Goal: Transaction & Acquisition: Purchase product/service

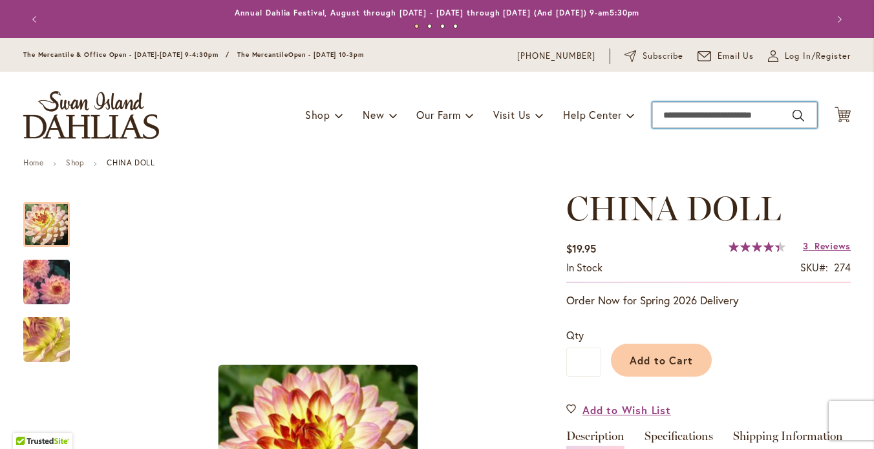
click at [687, 125] on input "Search" at bounding box center [734, 115] width 165 height 26
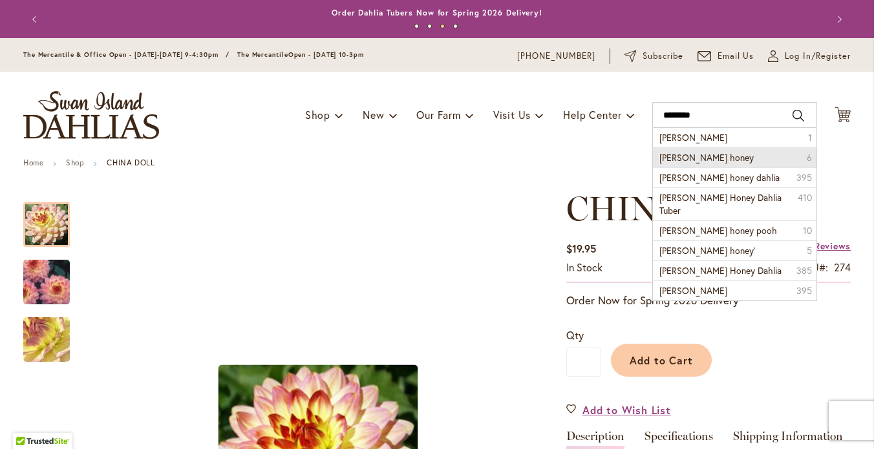
drag, startPoint x: 700, startPoint y: 149, endPoint x: 700, endPoint y: 169, distance: 20.0
click at [700, 164] on span "crichton honey" at bounding box center [707, 157] width 94 height 12
type input "**********"
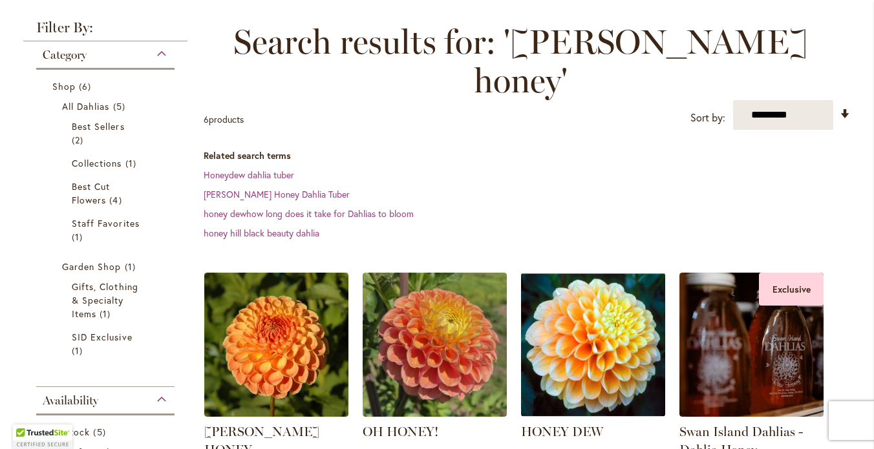
scroll to position [208, 0]
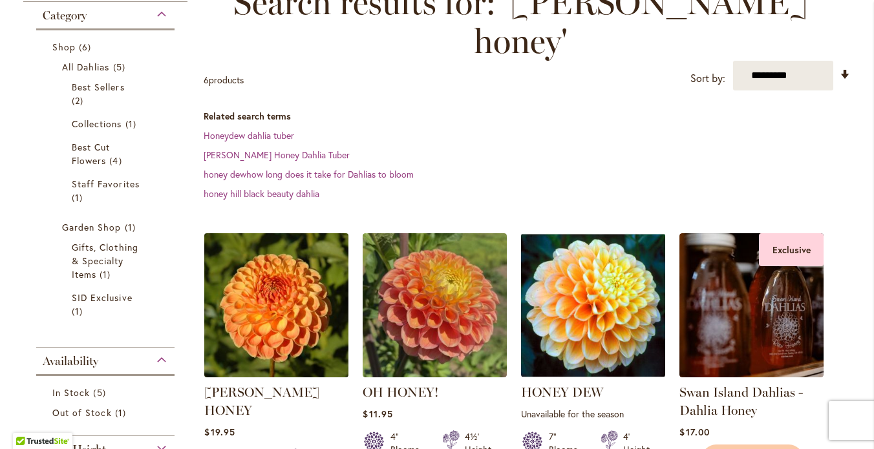
click at [290, 280] on img at bounding box center [276, 305] width 151 height 151
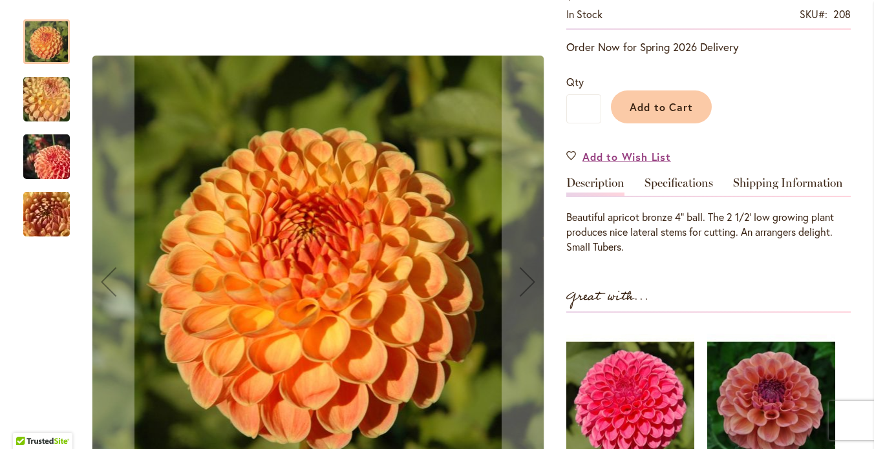
scroll to position [372, 0]
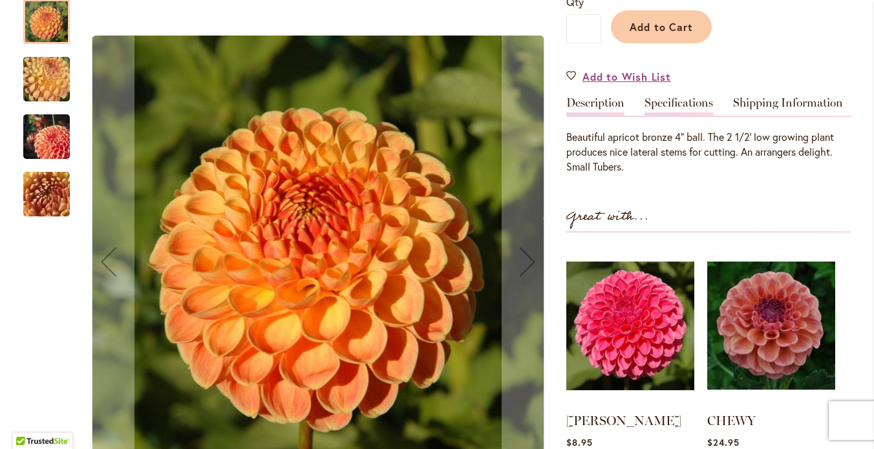
click at [677, 116] on link "Specifications" at bounding box center [679, 106] width 69 height 19
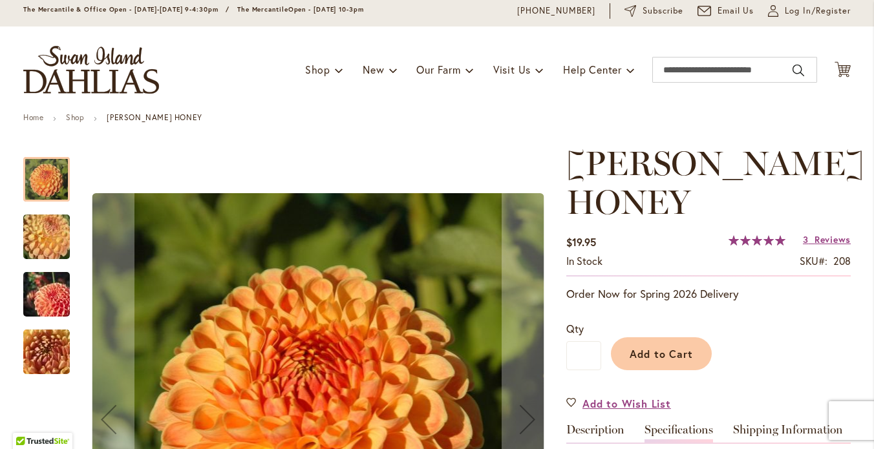
scroll to position [0, 0]
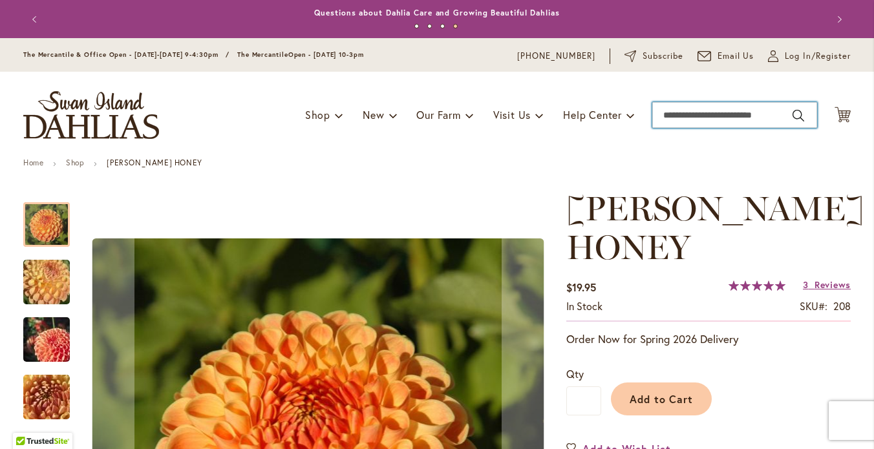
click at [663, 124] on input "Search" at bounding box center [734, 115] width 165 height 26
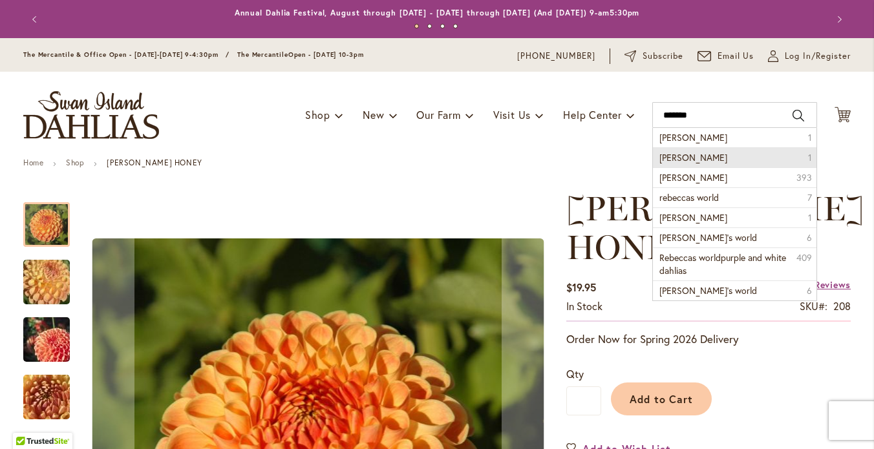
drag, startPoint x: 664, startPoint y: 150, endPoint x: 687, endPoint y: 168, distance: 29.0
click at [687, 164] on span "rebecca lynn" at bounding box center [694, 157] width 68 height 12
type input "**********"
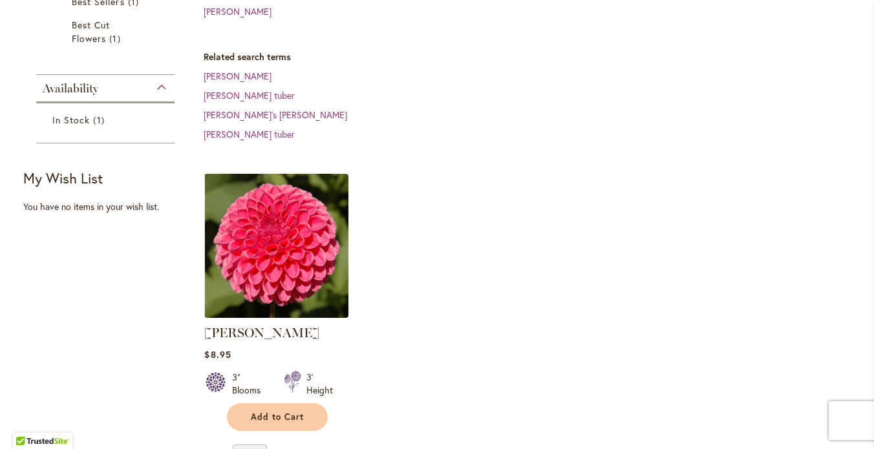
scroll to position [313, 0]
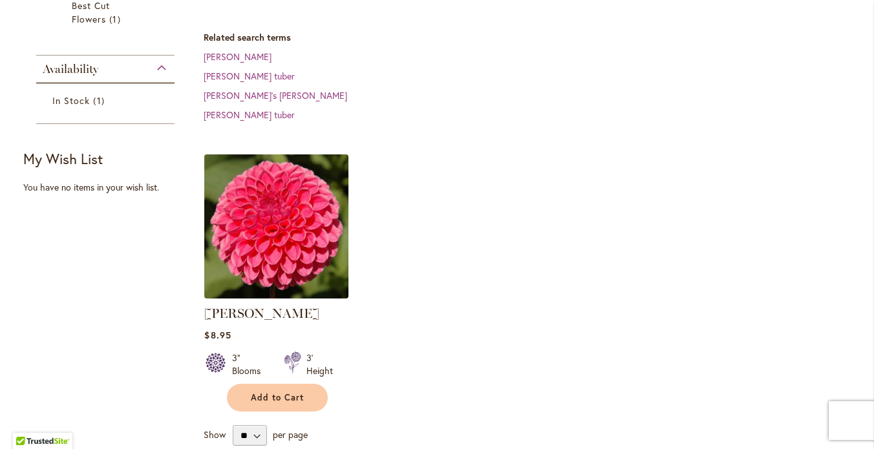
click at [264, 244] on img at bounding box center [276, 226] width 151 height 151
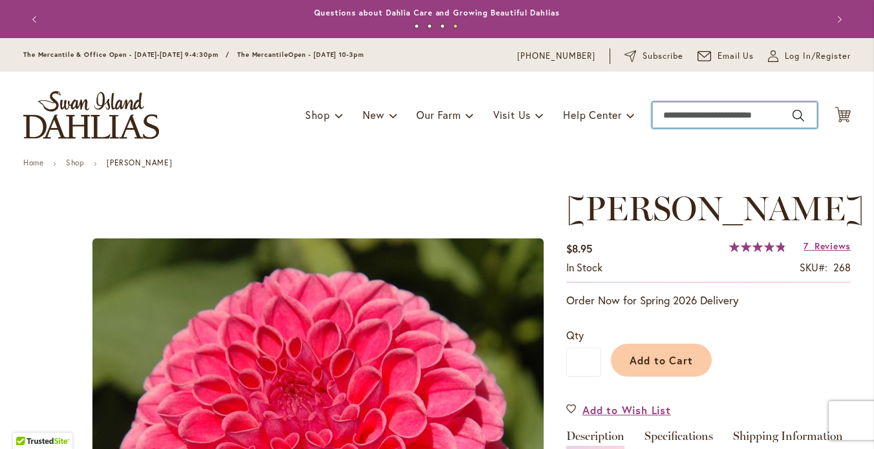
click at [673, 124] on input "Search" at bounding box center [734, 115] width 165 height 26
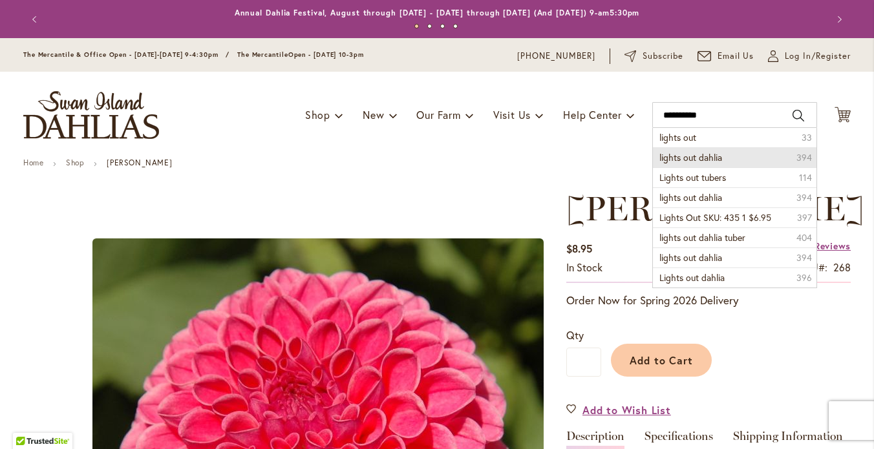
click at [702, 164] on span "lights out dahlia" at bounding box center [691, 157] width 63 height 12
type input "**********"
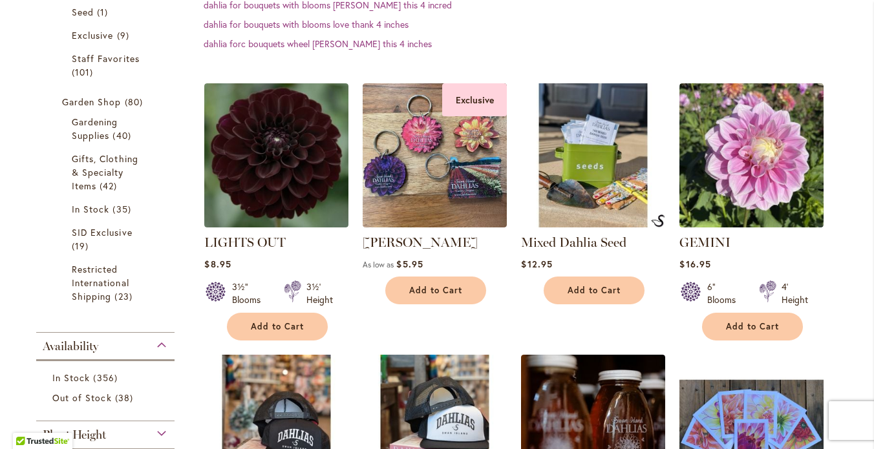
scroll to position [457, 0]
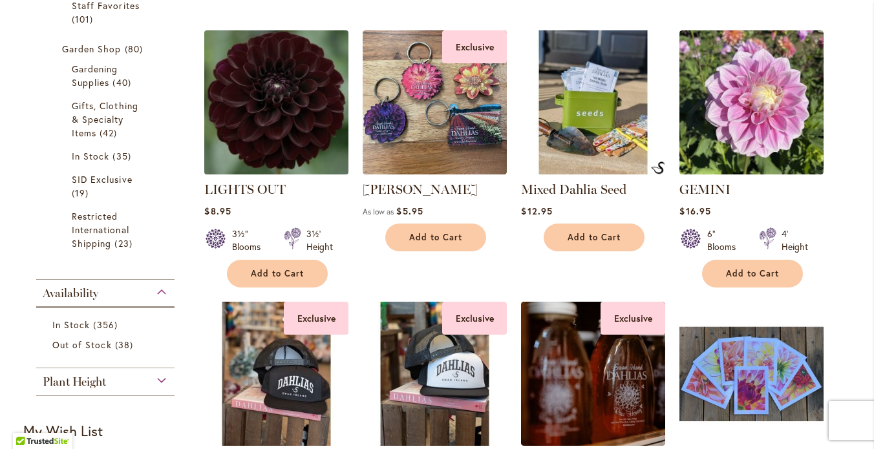
click at [263, 131] on img at bounding box center [276, 102] width 151 height 151
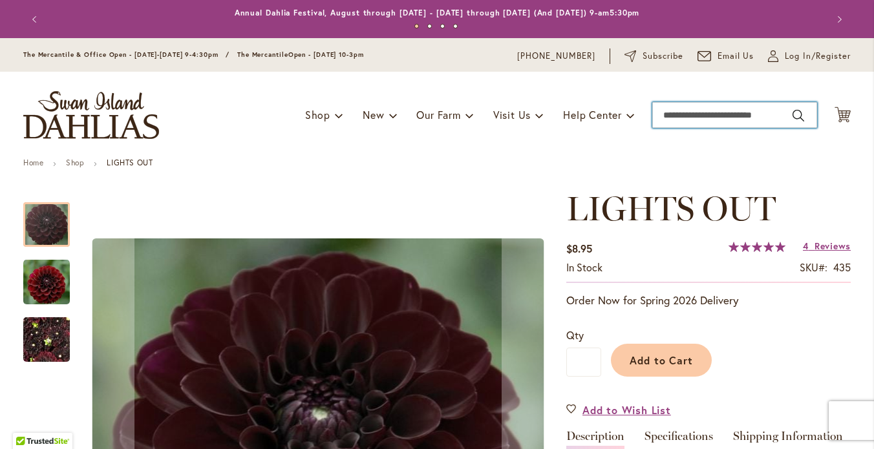
click at [673, 124] on input "Search" at bounding box center [734, 115] width 165 height 26
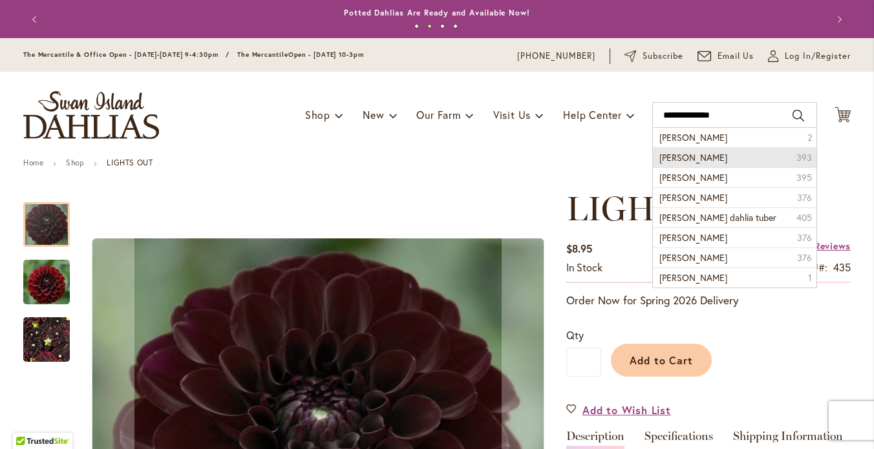
click at [681, 164] on span "matilda huston dahlia" at bounding box center [694, 157] width 68 height 12
type input "**********"
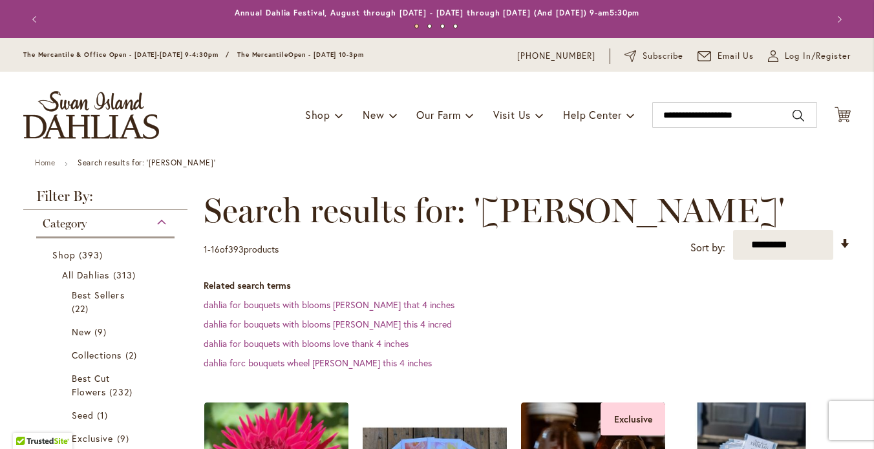
scroll to position [275, 0]
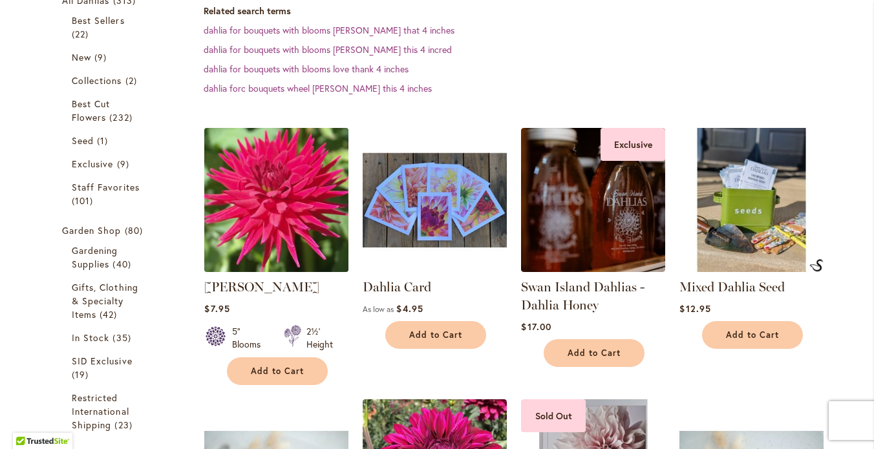
click at [280, 219] on img at bounding box center [276, 199] width 151 height 151
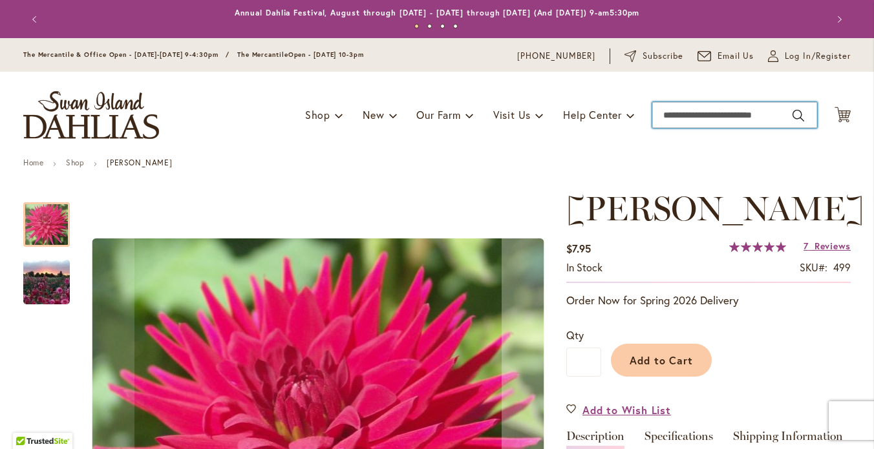
click at [676, 128] on input "Search" at bounding box center [734, 115] width 165 height 26
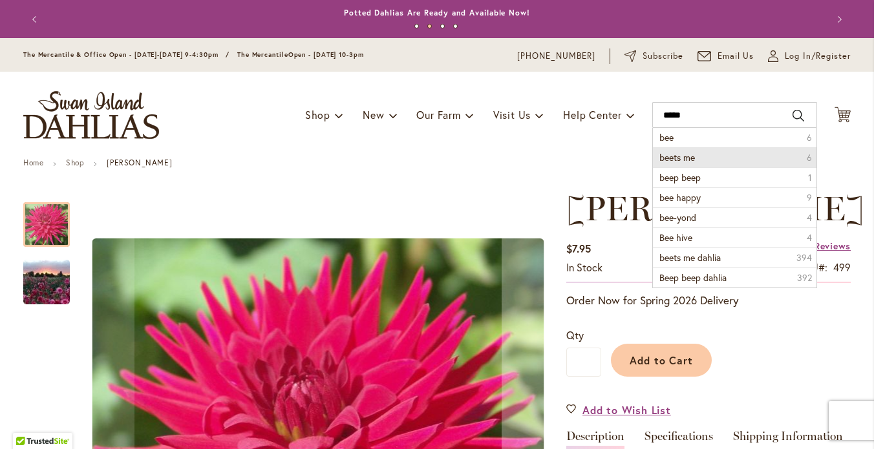
click at [675, 164] on span "beets me" at bounding box center [678, 157] width 36 height 12
type input "********"
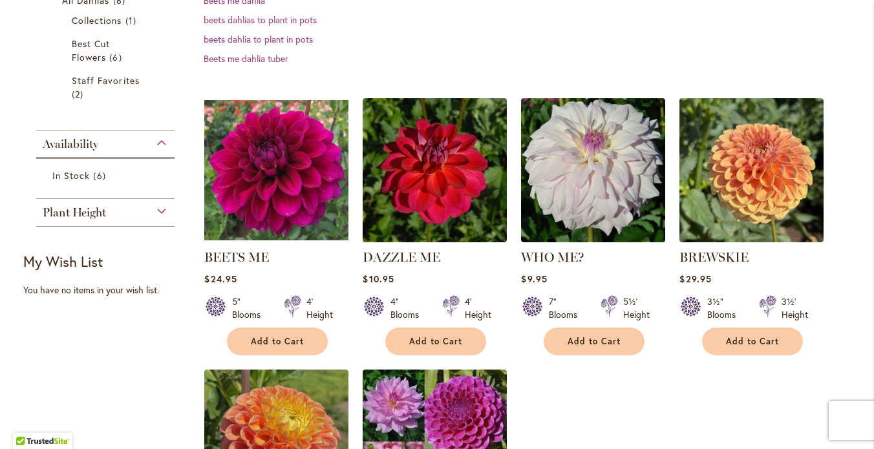
scroll to position [283, 0]
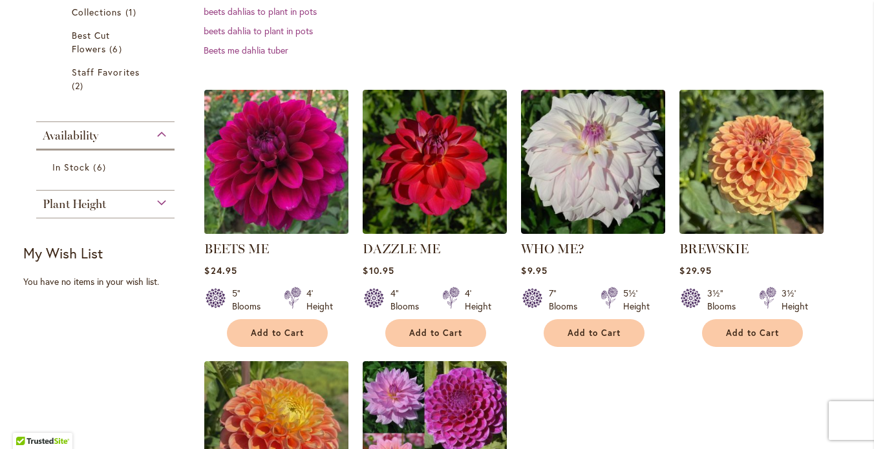
click at [266, 182] on img at bounding box center [276, 161] width 151 height 151
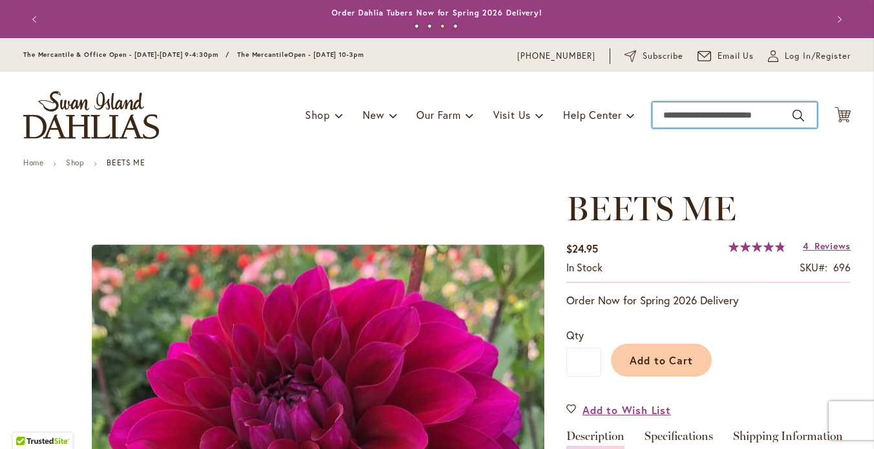
click at [662, 128] on input "Search" at bounding box center [734, 115] width 165 height 26
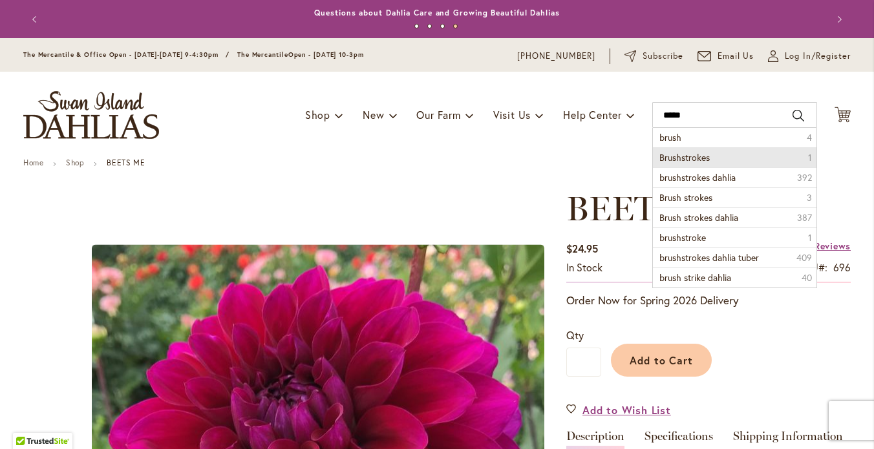
click at [670, 164] on span "Brushstrokes" at bounding box center [685, 157] width 50 height 12
type input "**********"
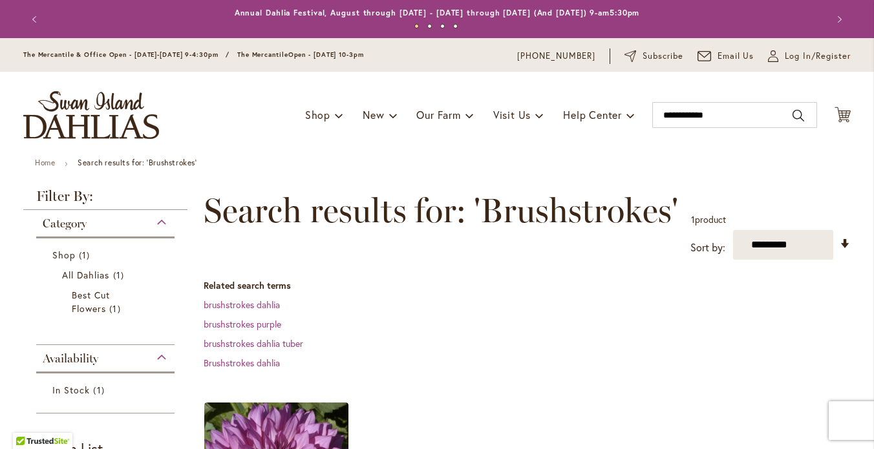
scroll to position [77, 0]
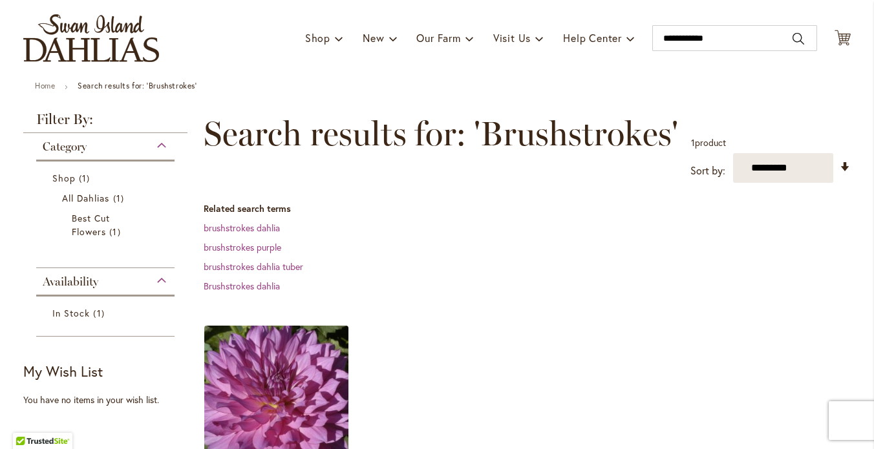
click at [255, 398] on img at bounding box center [276, 397] width 151 height 151
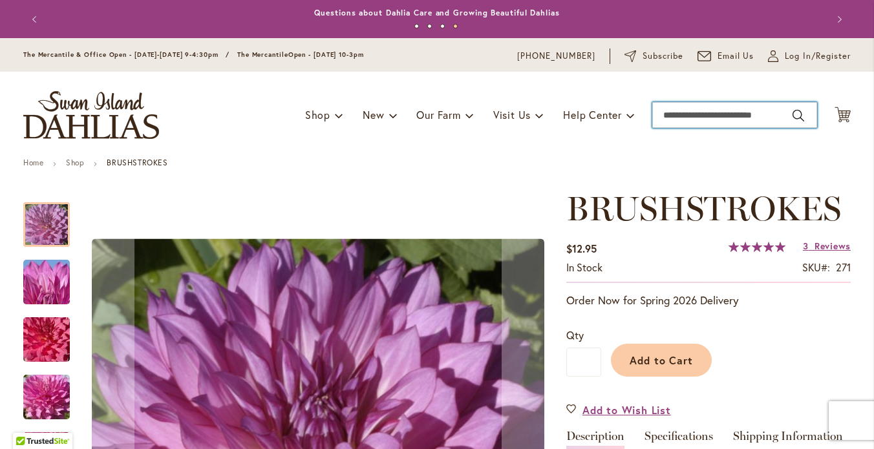
click at [656, 127] on input "Search" at bounding box center [734, 115] width 165 height 26
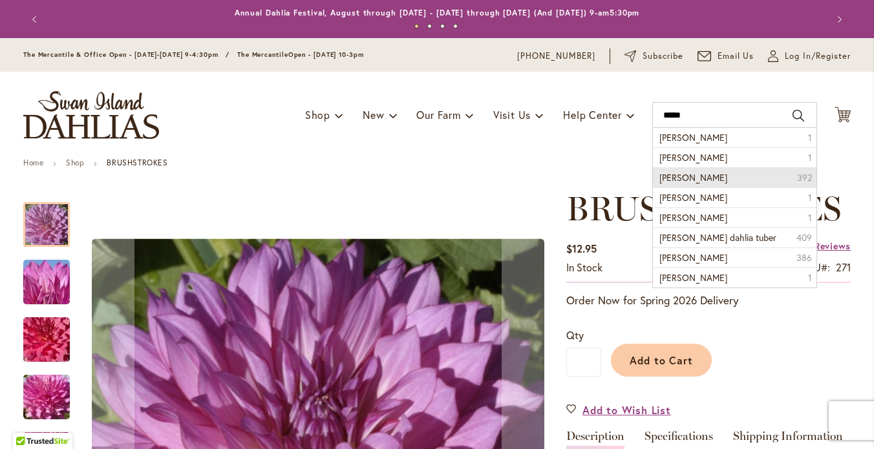
drag, startPoint x: 661, startPoint y: 149, endPoint x: 676, endPoint y: 187, distance: 40.1
click at [676, 184] on span "Chloe janae dahlia" at bounding box center [694, 177] width 68 height 12
type input "**********"
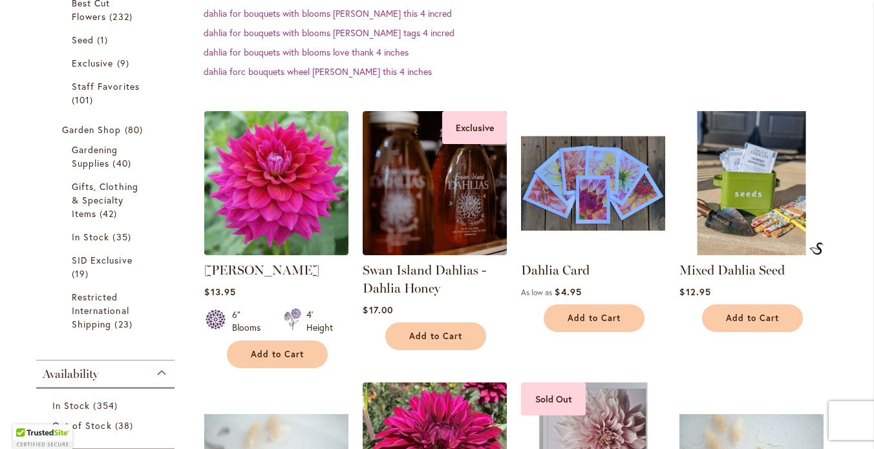
scroll to position [532, 0]
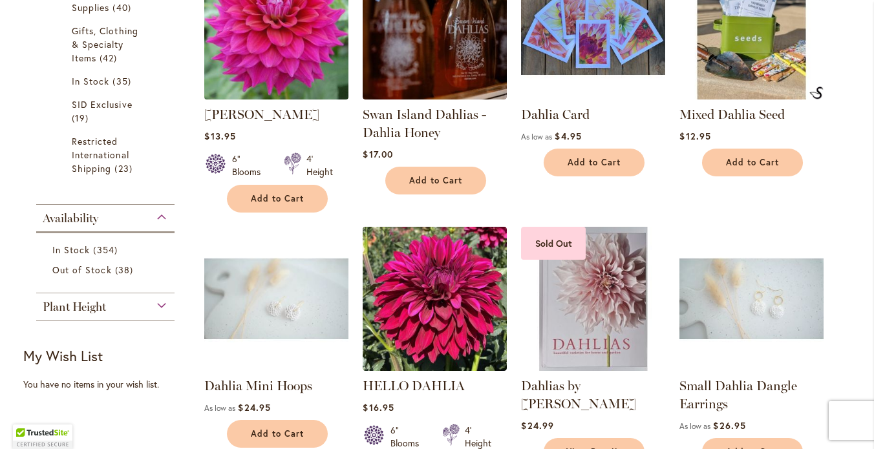
click at [272, 45] on img at bounding box center [276, 27] width 151 height 151
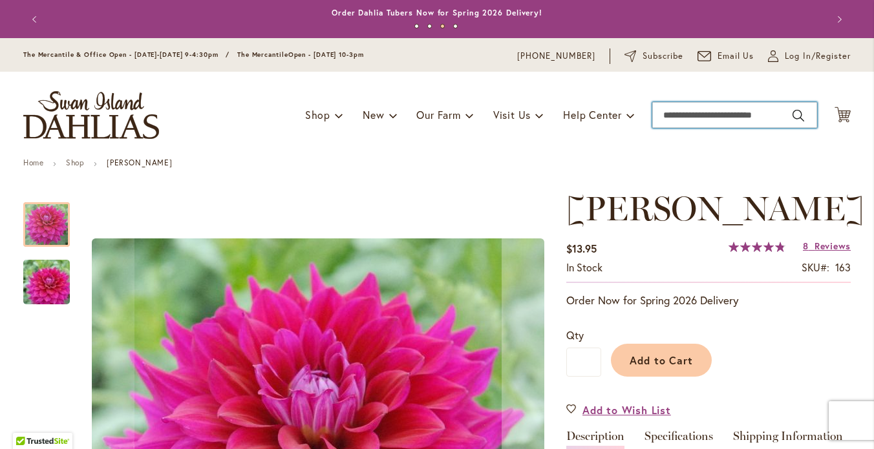
click at [669, 125] on input "Search" at bounding box center [734, 115] width 165 height 26
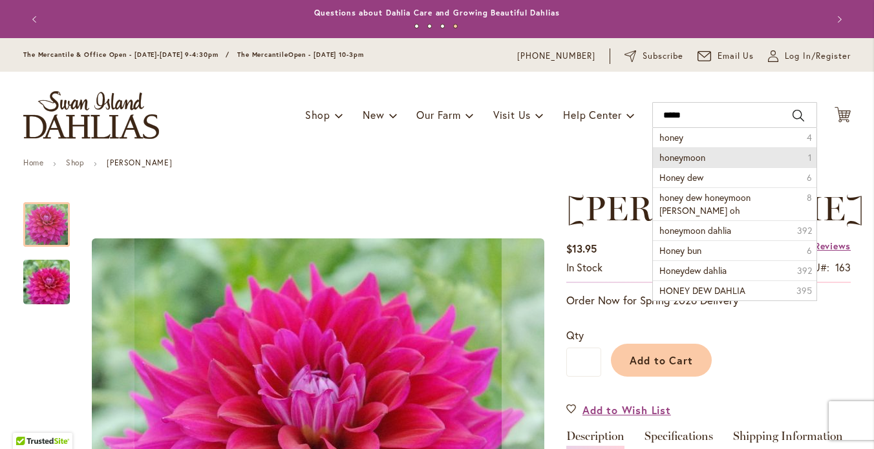
click at [671, 164] on span "honeymoon" at bounding box center [683, 157] width 46 height 12
type input "*********"
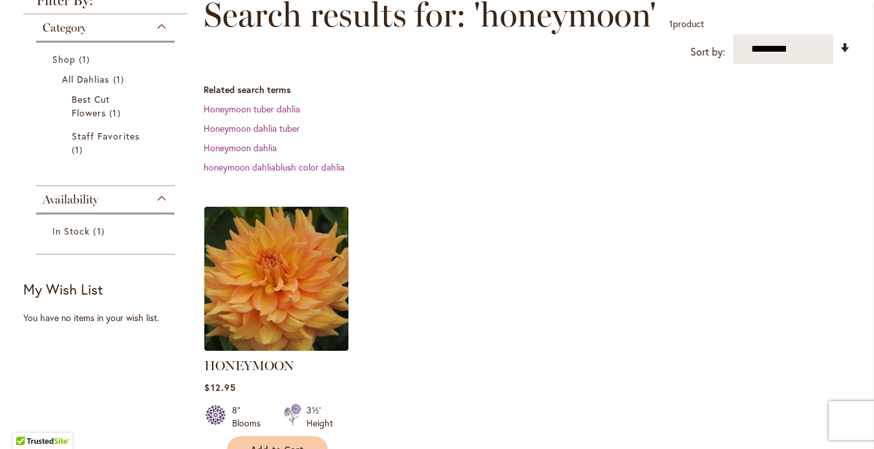
scroll to position [259, 0]
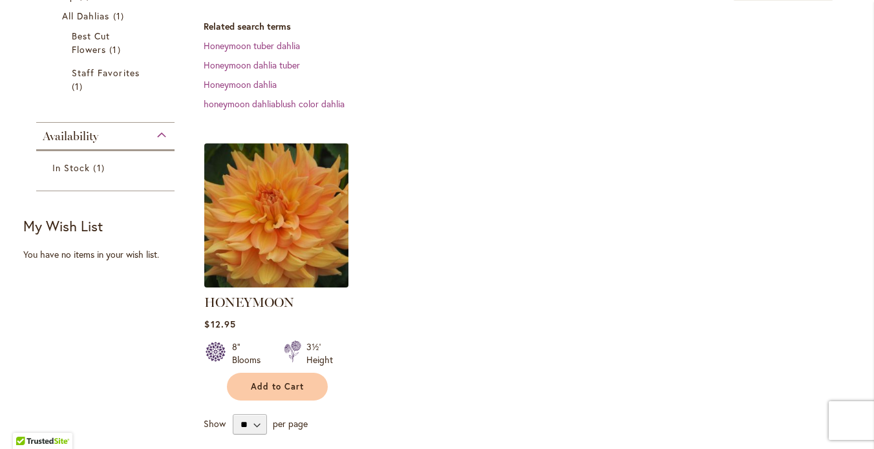
click at [263, 262] on img at bounding box center [276, 215] width 151 height 151
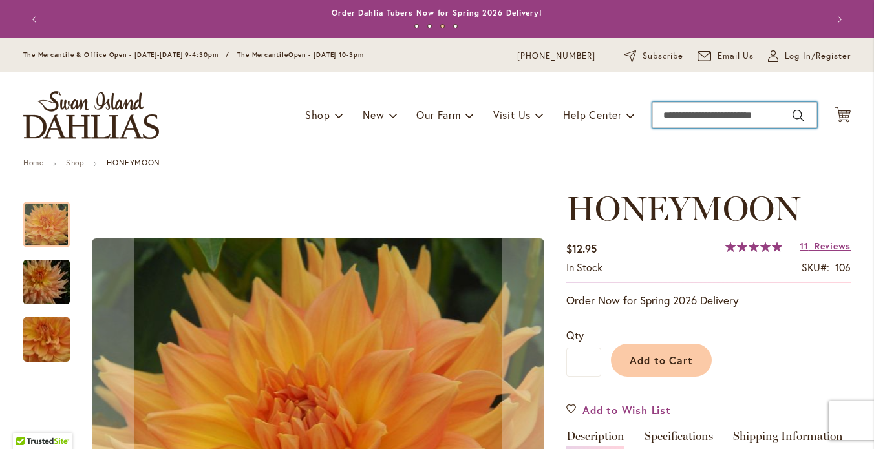
click at [673, 124] on input "Search" at bounding box center [734, 115] width 165 height 26
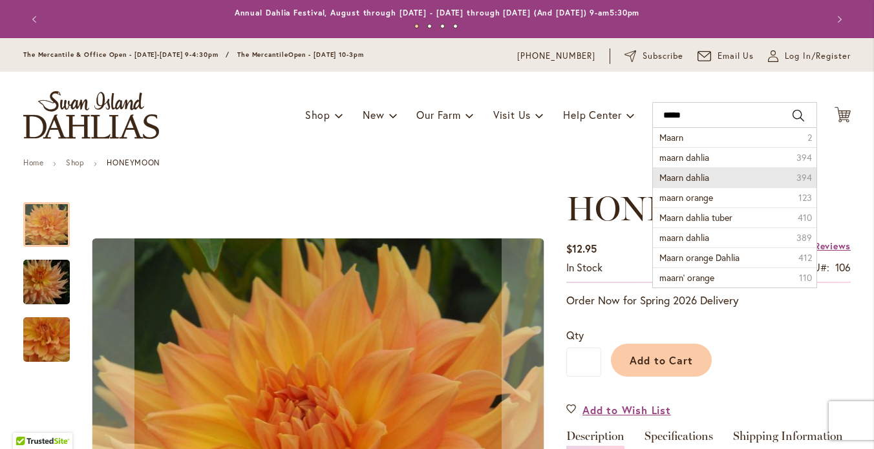
drag, startPoint x: 874, startPoint y: 47, endPoint x: 695, endPoint y: 189, distance: 228.2
click at [695, 184] on span "Maarn dahlia" at bounding box center [685, 177] width 50 height 12
type input "**********"
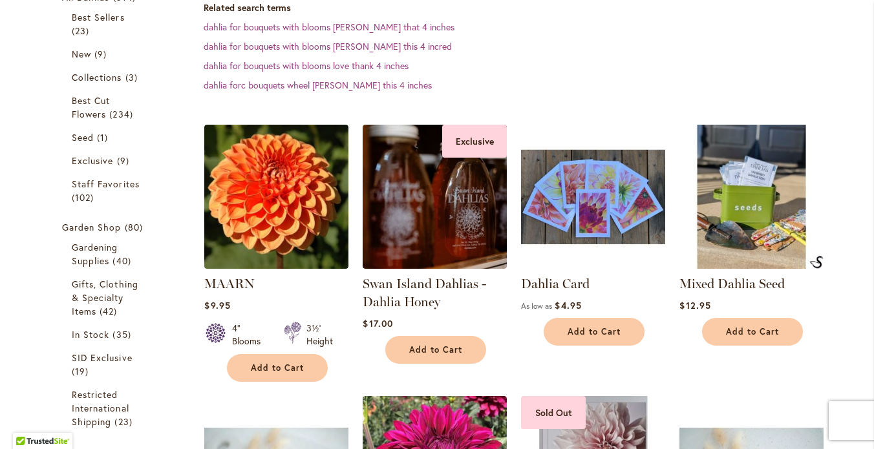
scroll to position [367, 0]
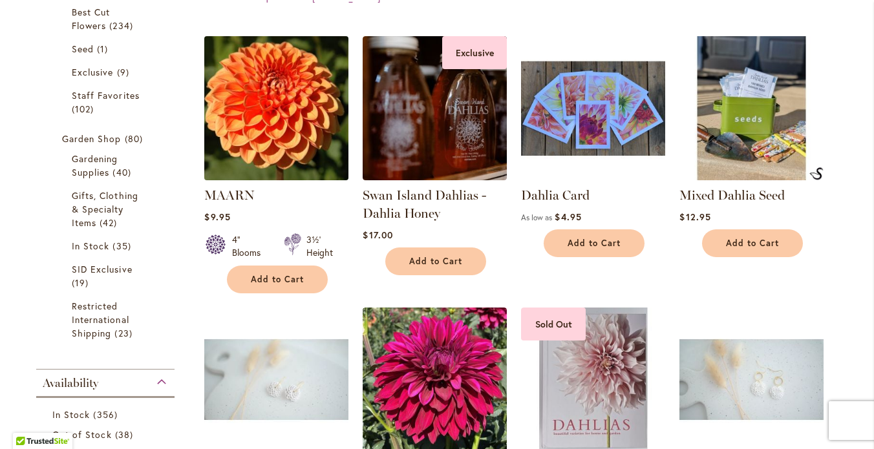
click at [257, 153] on img at bounding box center [276, 107] width 151 height 151
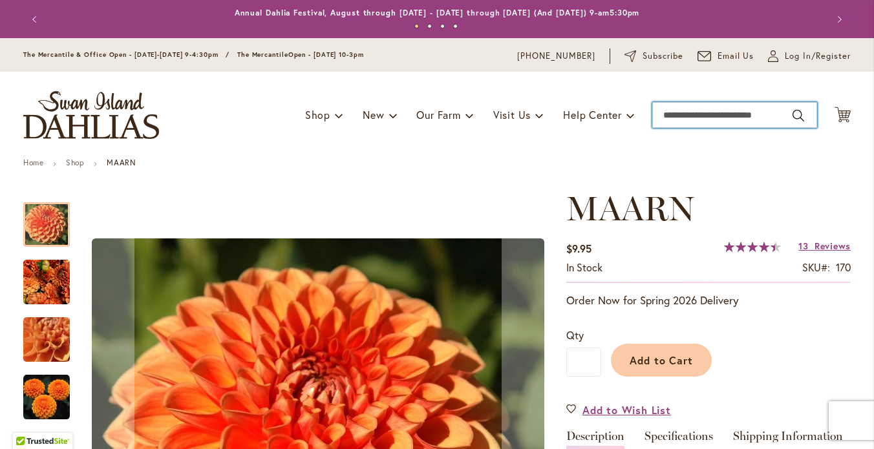
click at [663, 127] on input "Search" at bounding box center [734, 115] width 165 height 26
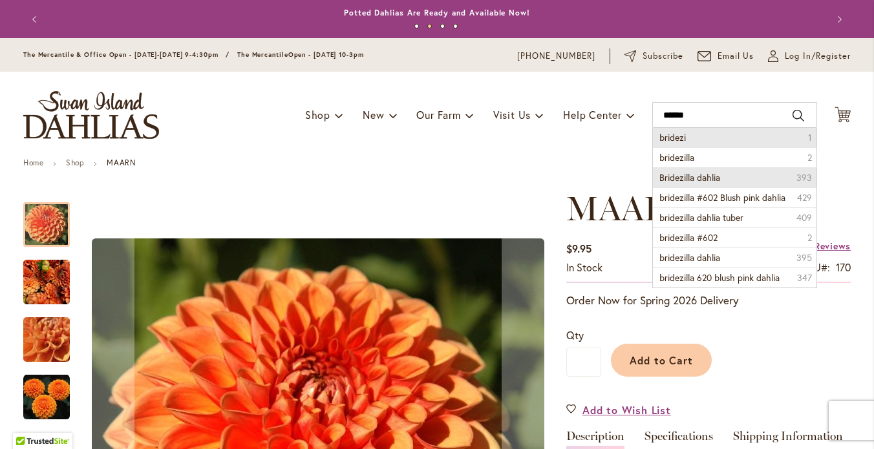
drag, startPoint x: 682, startPoint y: 151, endPoint x: 694, endPoint y: 190, distance: 41.3
click at [694, 184] on span "Bridezilla dahlia" at bounding box center [690, 177] width 61 height 12
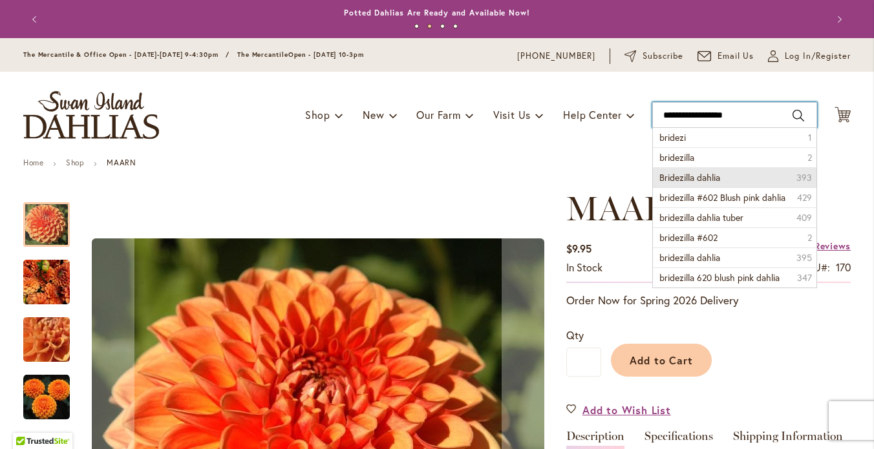
type input "**********"
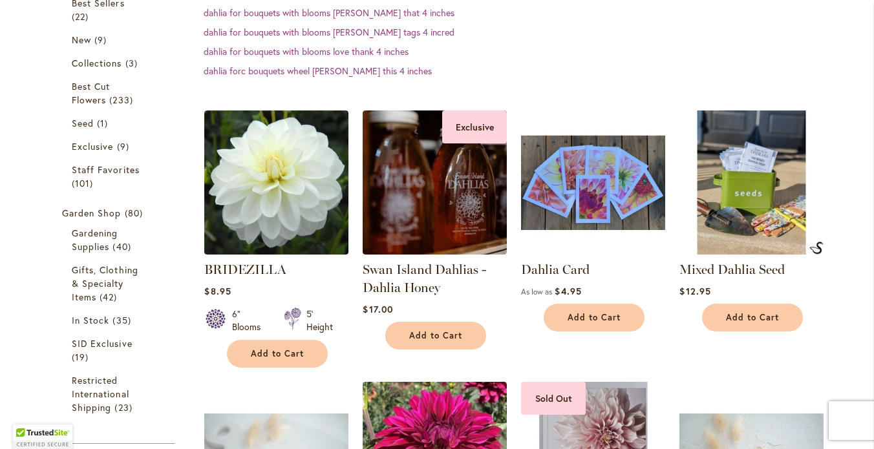
scroll to position [330, 0]
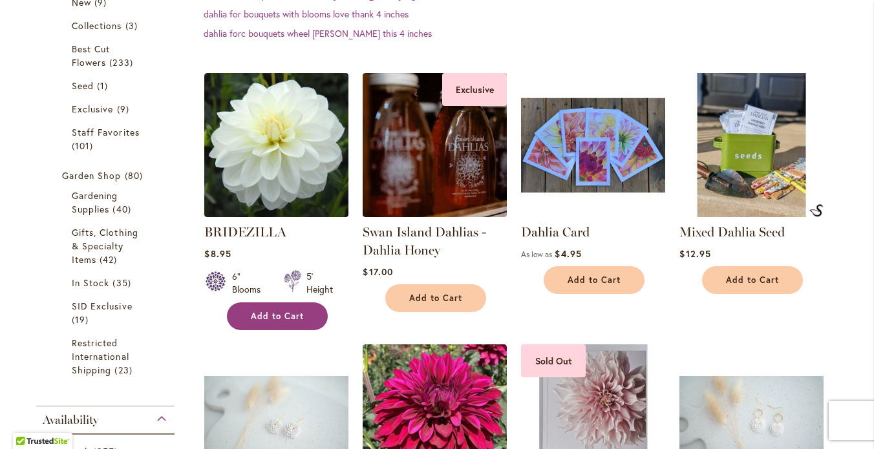
click at [276, 322] on span "Add to Cart" at bounding box center [277, 316] width 53 height 11
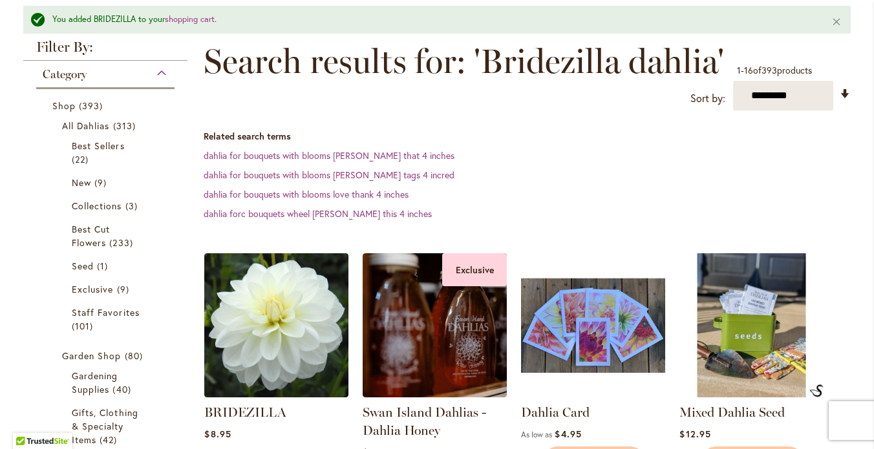
scroll to position [58, 0]
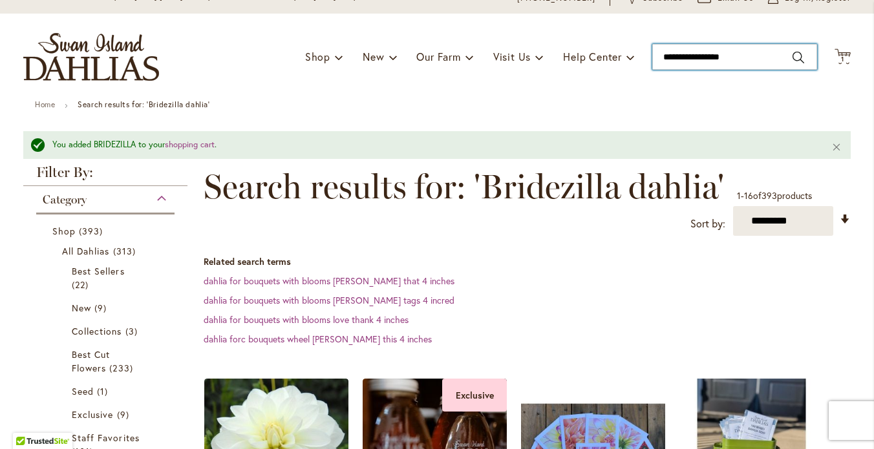
drag, startPoint x: 735, startPoint y: 69, endPoint x: 652, endPoint y: 61, distance: 83.1
click at [652, 61] on input "**********" at bounding box center [734, 57] width 165 height 26
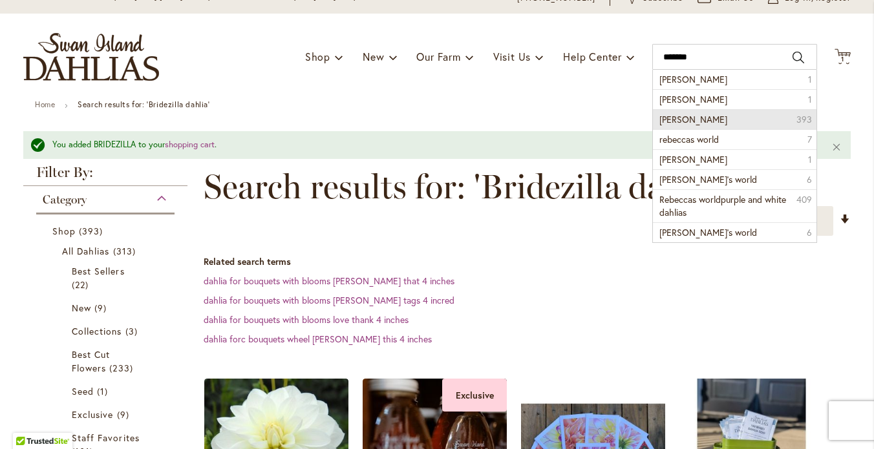
drag, startPoint x: 701, startPoint y: 91, endPoint x: 698, endPoint y: 133, distance: 42.2
click at [698, 125] on span "rebecca lynn dahlia" at bounding box center [694, 119] width 68 height 12
type input "**********"
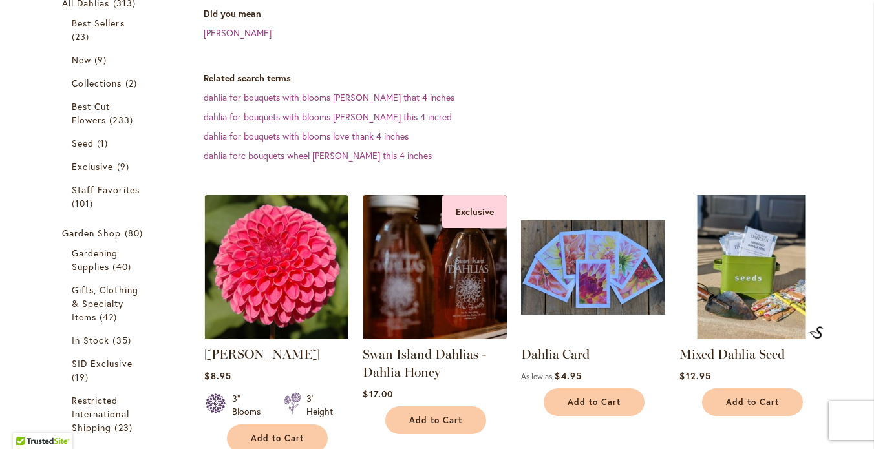
scroll to position [343, 0]
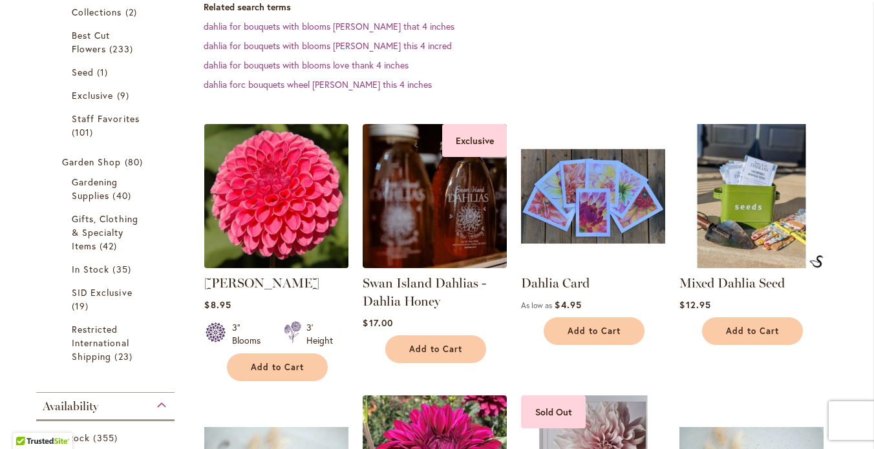
click at [263, 217] on img at bounding box center [276, 195] width 151 height 151
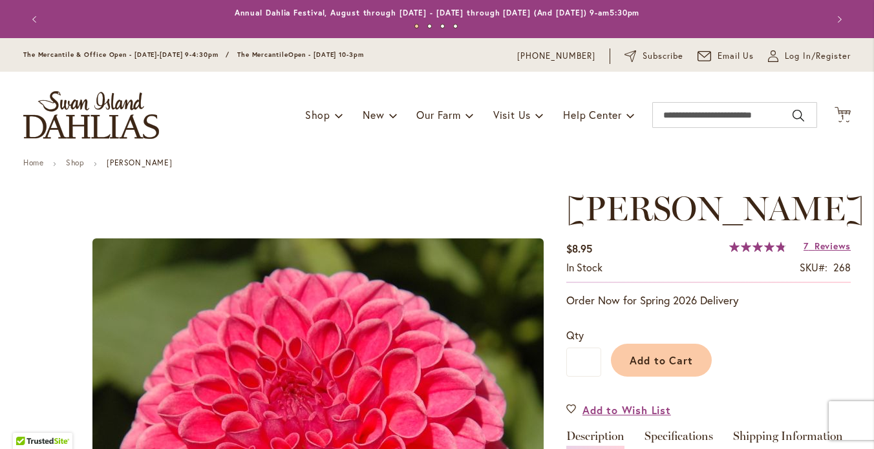
scroll to position [206, 0]
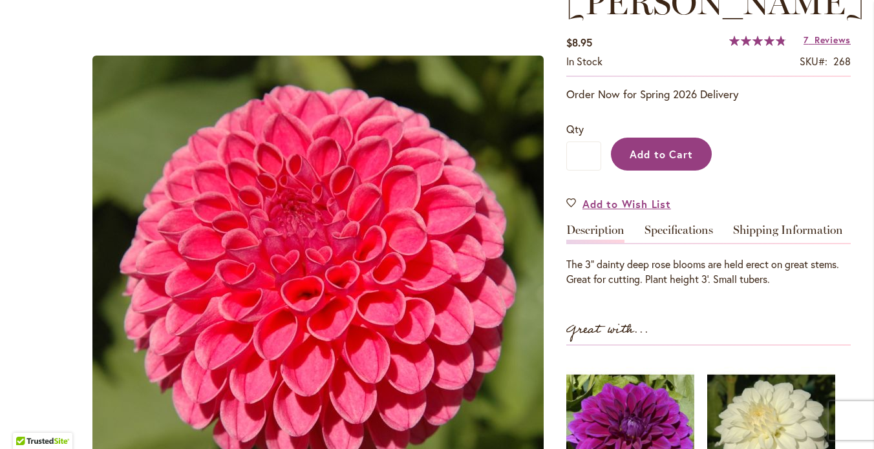
click at [669, 161] on span "Add to Cart" at bounding box center [662, 154] width 64 height 14
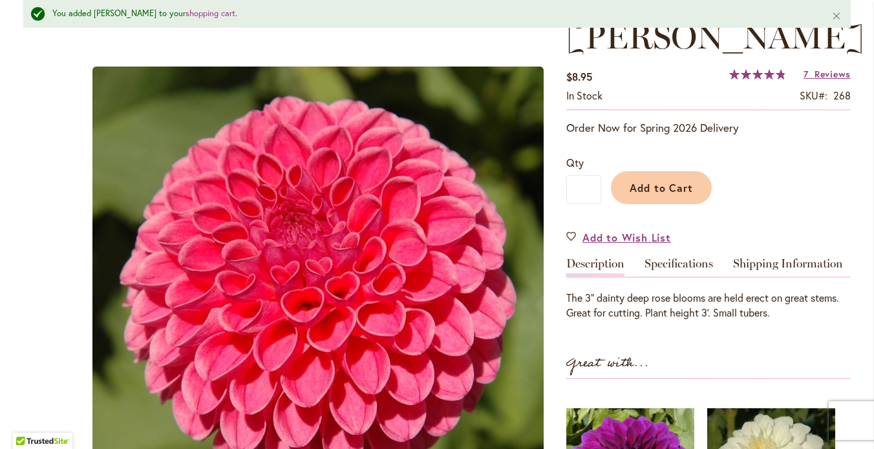
scroll to position [0, 0]
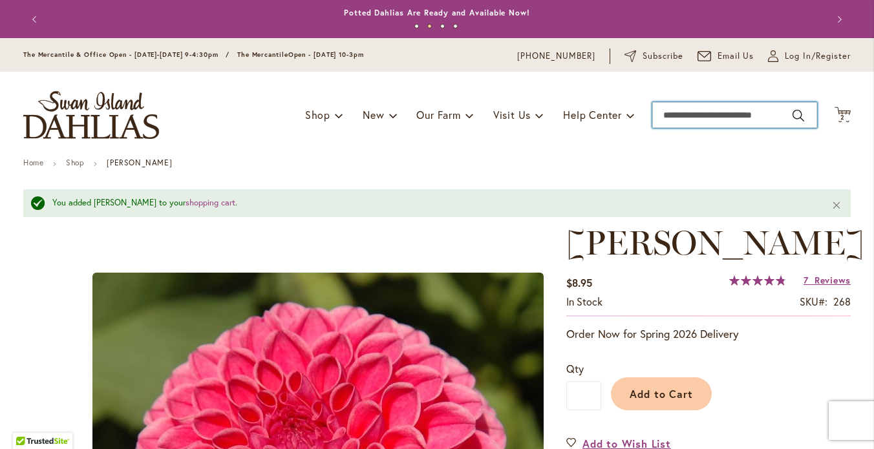
click at [680, 125] on input "Search" at bounding box center [734, 115] width 165 height 26
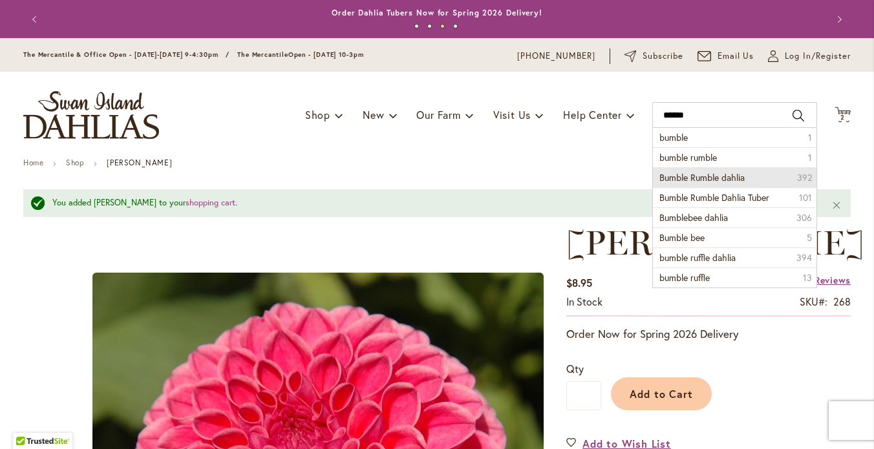
click at [691, 184] on span "Bumble Rumble dahlia" at bounding box center [702, 177] width 85 height 12
type input "**********"
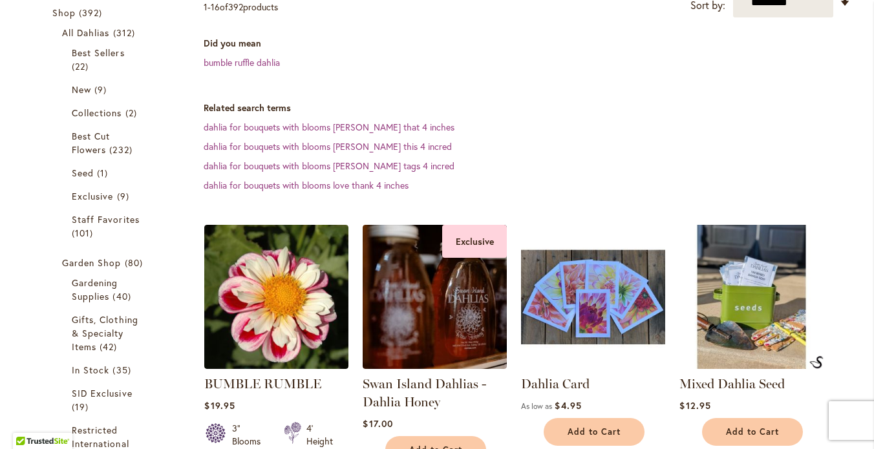
scroll to position [252, 0]
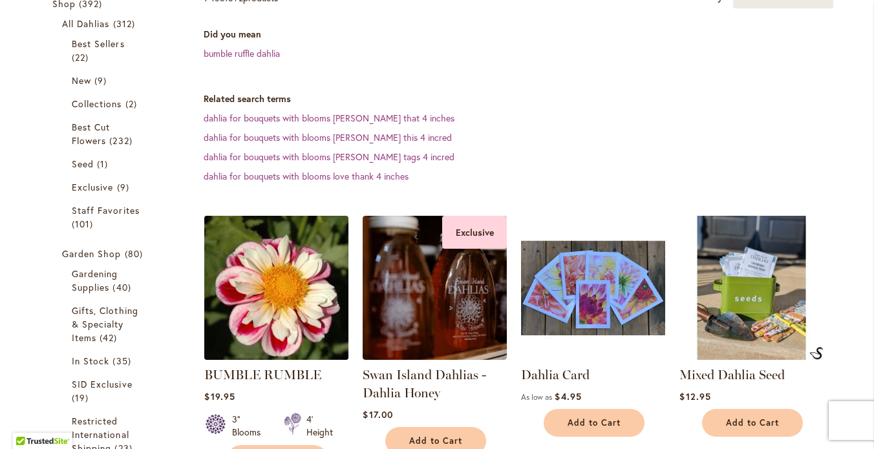
click at [265, 324] on img at bounding box center [276, 287] width 151 height 151
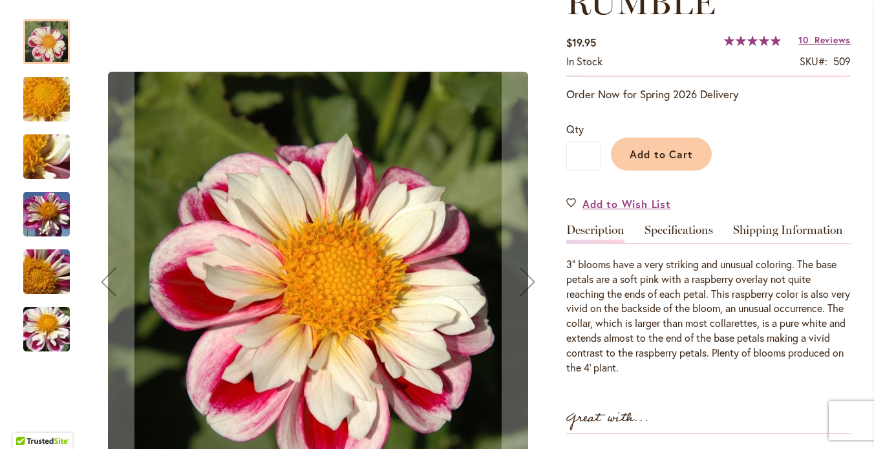
scroll to position [268, 0]
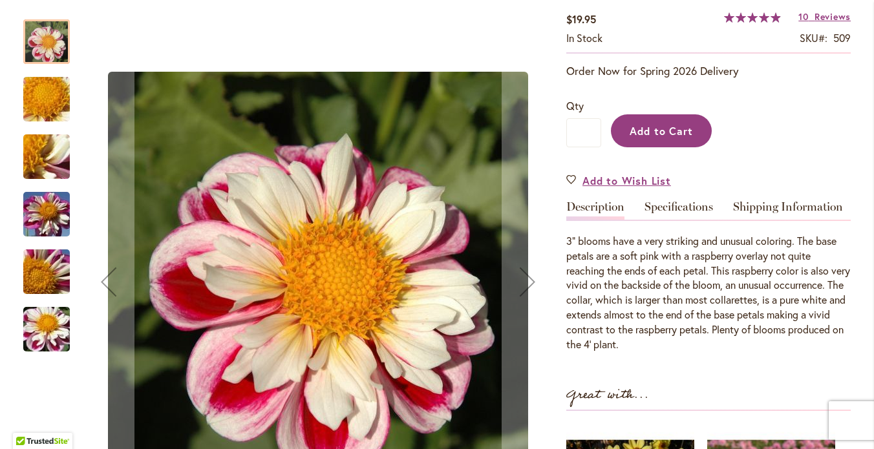
click at [659, 138] on span "Add to Cart" at bounding box center [662, 131] width 64 height 14
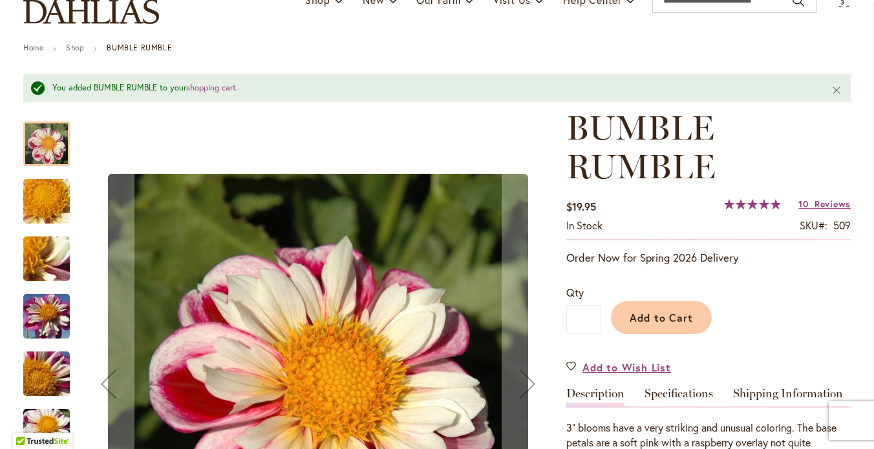
scroll to position [0, 0]
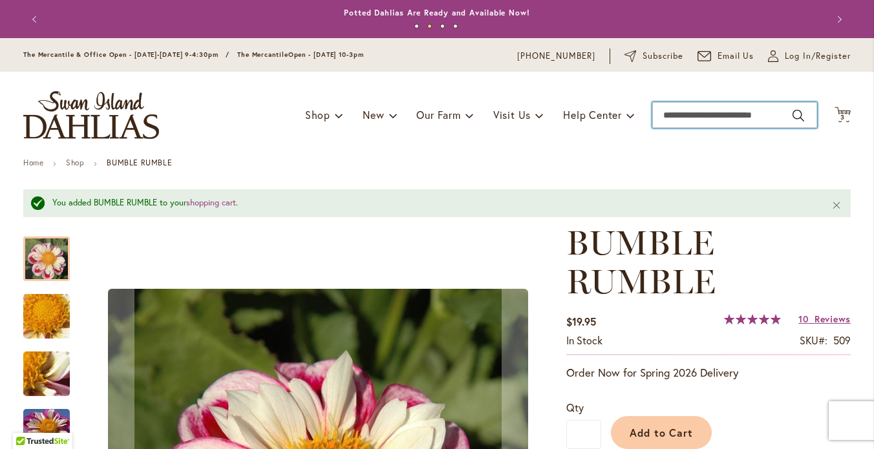
click at [671, 124] on input "Search" at bounding box center [734, 115] width 165 height 26
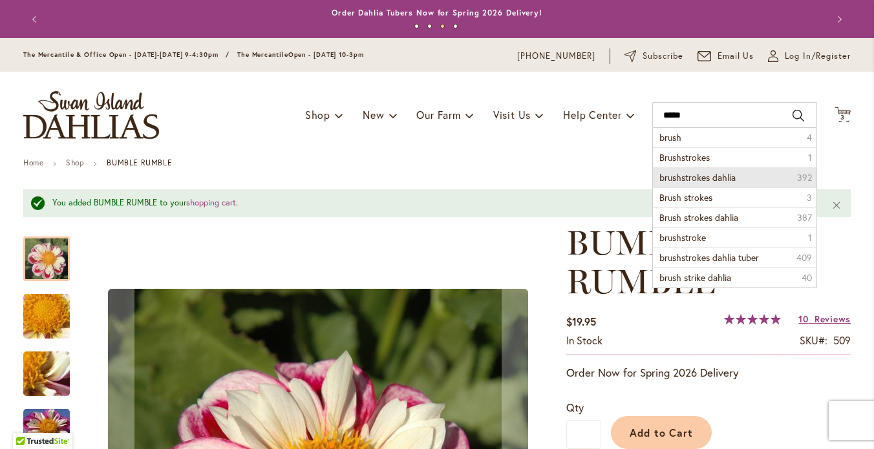
click at [676, 184] on span "brushstrokes dahlia" at bounding box center [698, 177] width 76 height 12
type input "**********"
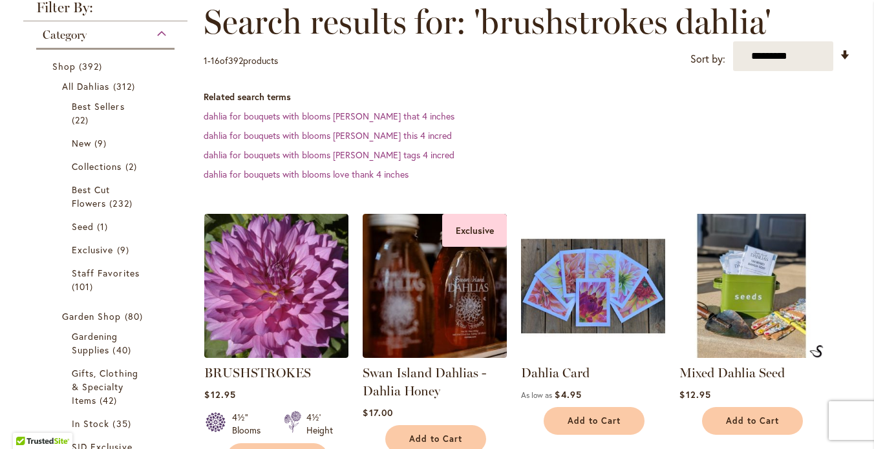
scroll to position [364, 0]
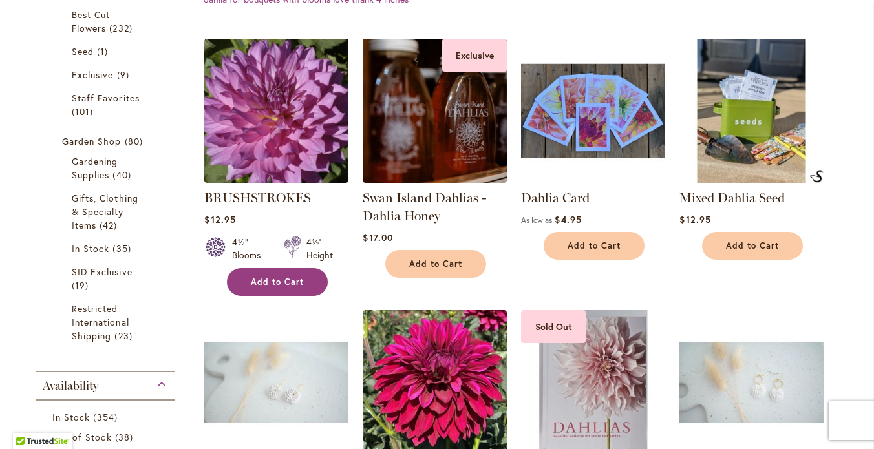
click at [285, 288] on span "Add to Cart" at bounding box center [277, 282] width 53 height 11
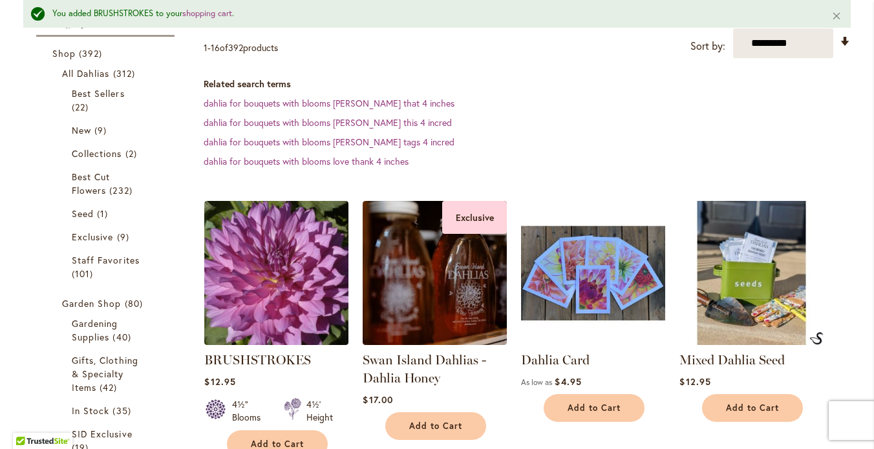
scroll to position [291, 0]
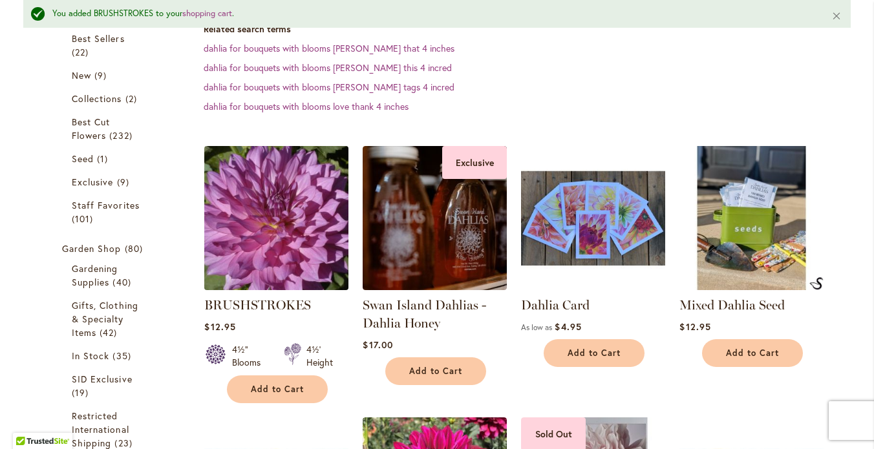
click at [282, 242] on img at bounding box center [276, 217] width 151 height 151
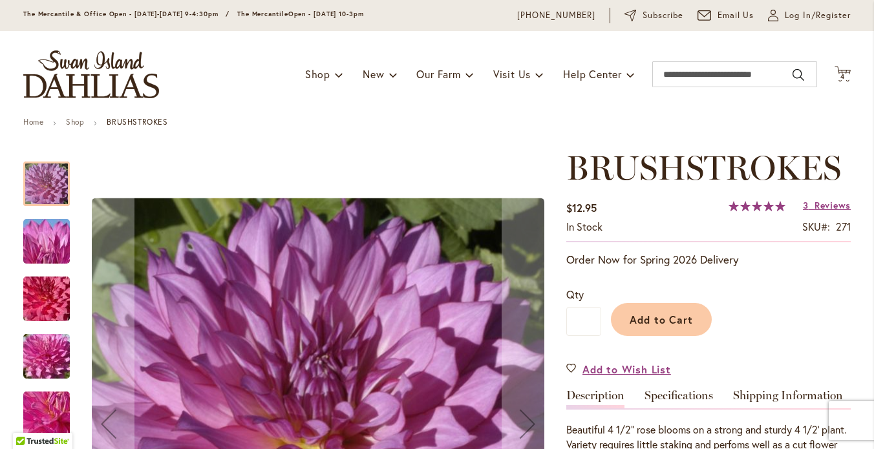
scroll to position [48, 0]
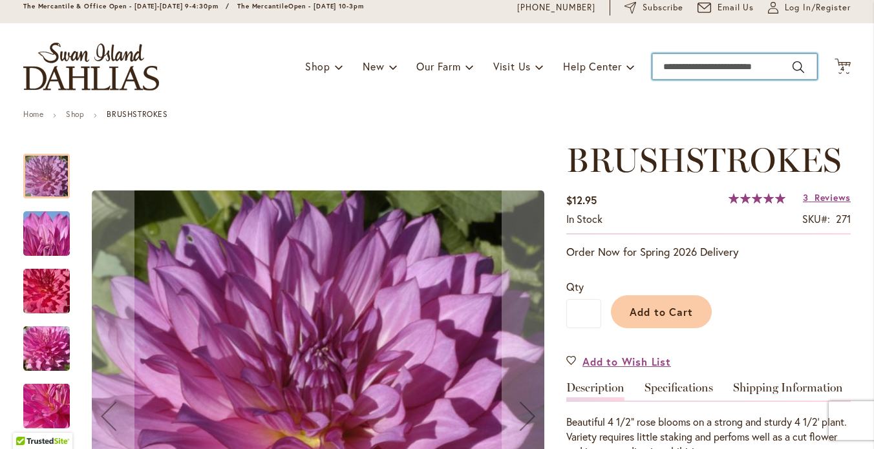
click at [677, 80] on input "Search" at bounding box center [734, 67] width 165 height 26
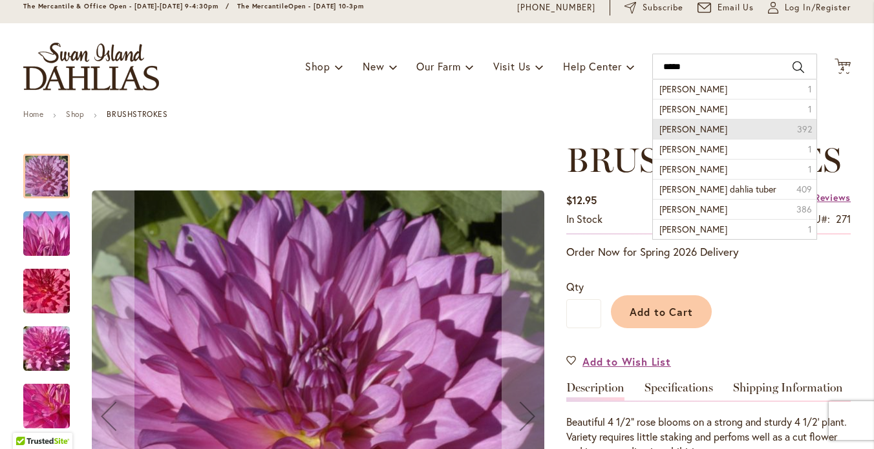
drag, startPoint x: 682, startPoint y: 101, endPoint x: 687, endPoint y: 142, distance: 41.1
click at [687, 135] on span "[PERSON_NAME]" at bounding box center [694, 129] width 68 height 12
type input "**********"
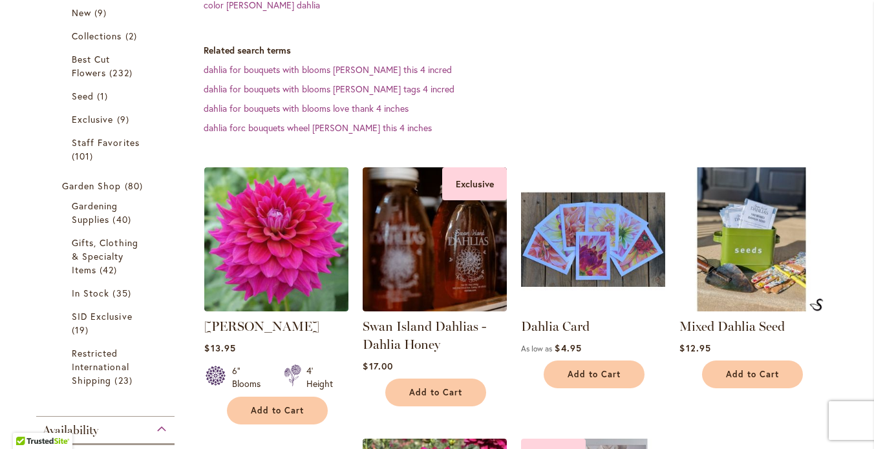
scroll to position [322, 0]
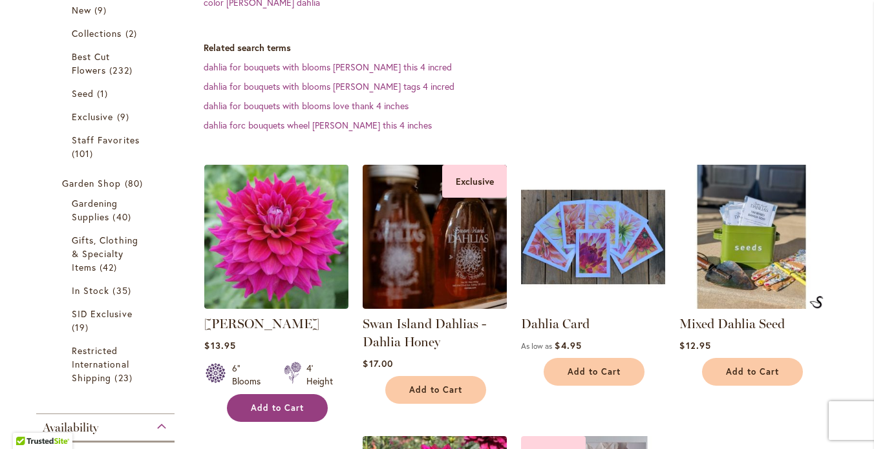
click at [270, 414] on span "Add to Cart" at bounding box center [277, 408] width 53 height 11
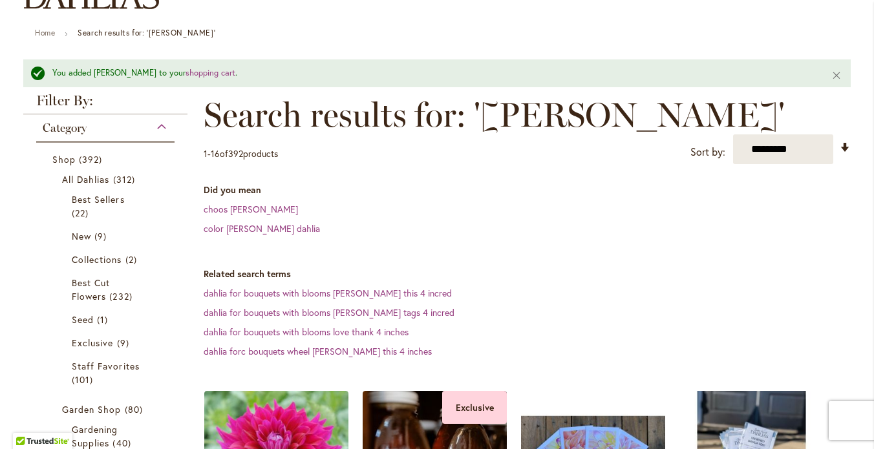
scroll to position [0, 0]
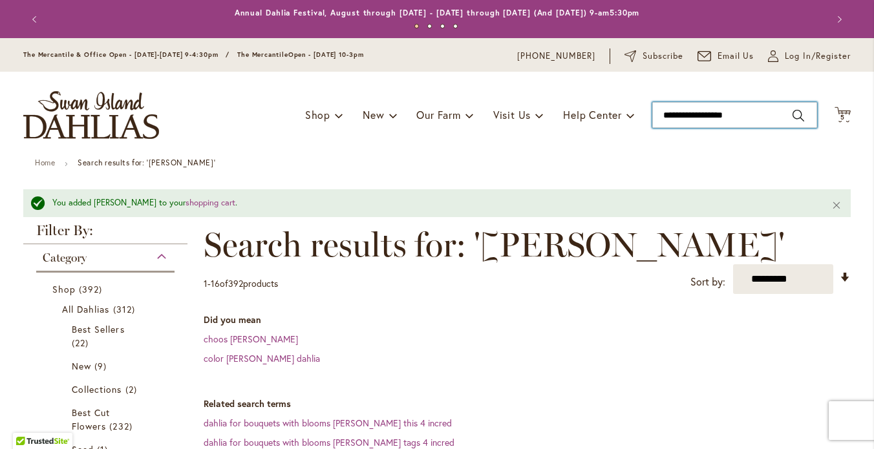
drag, startPoint x: 743, startPoint y: 124, endPoint x: 638, endPoint y: 127, distance: 105.5
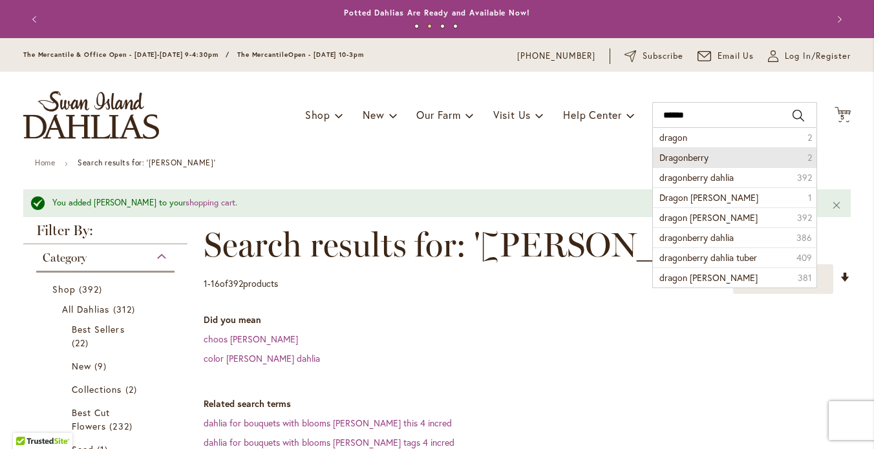
click at [666, 164] on span "Dragonberry" at bounding box center [684, 157] width 49 height 12
type input "**********"
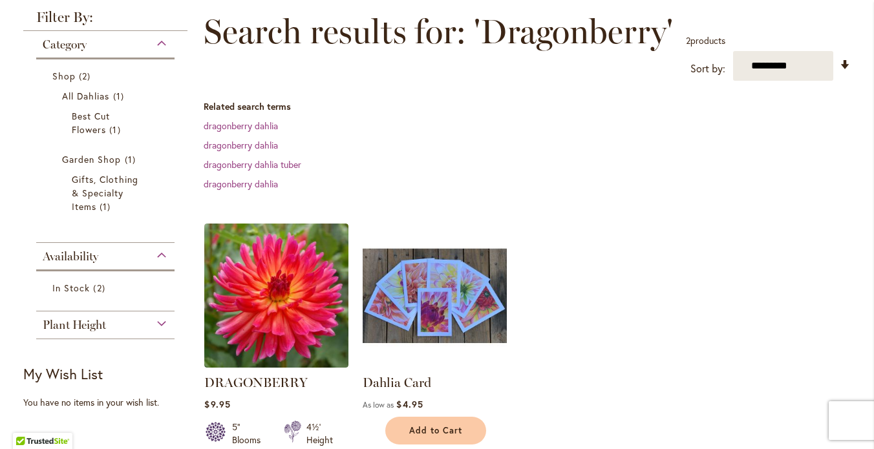
scroll to position [255, 0]
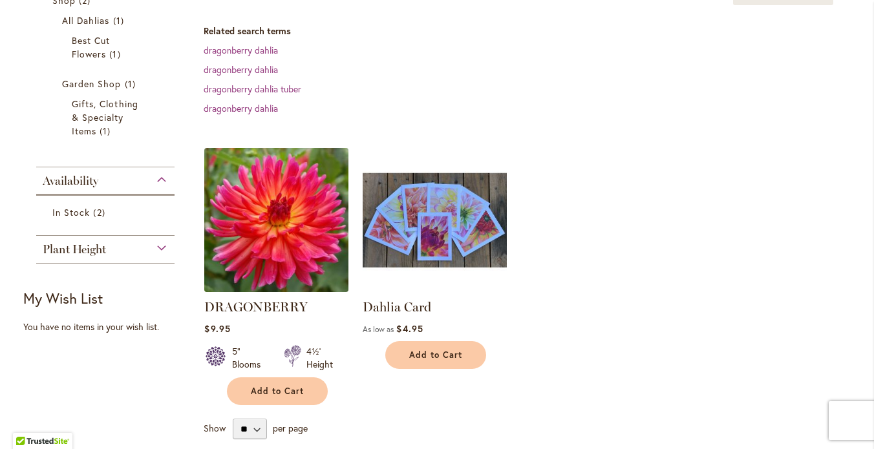
click at [285, 259] on img at bounding box center [276, 219] width 151 height 151
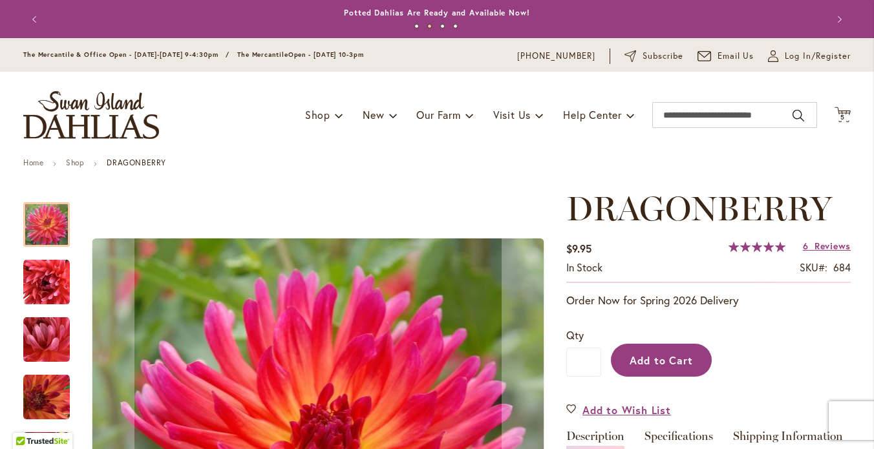
click at [630, 367] on span "Add to Cart" at bounding box center [662, 361] width 64 height 14
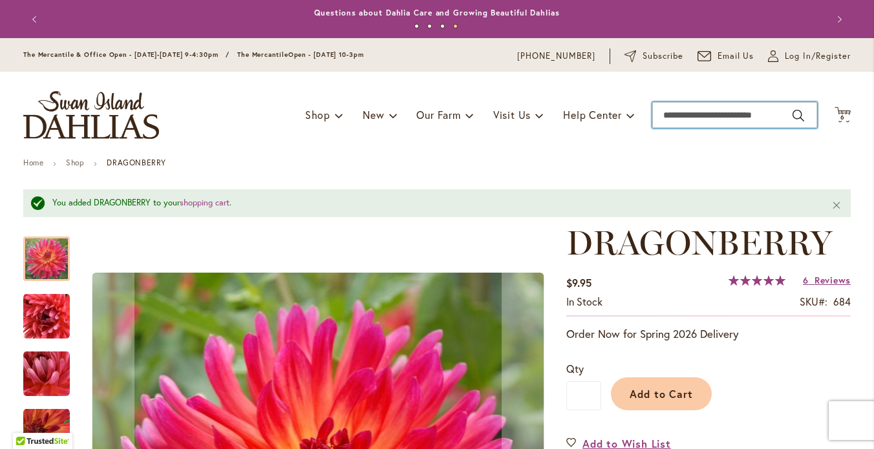
click at [725, 125] on input "Search" at bounding box center [734, 115] width 165 height 26
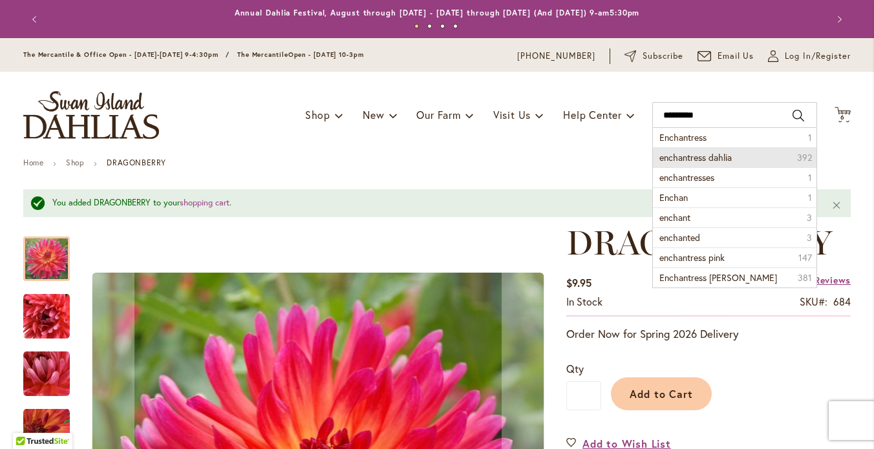
drag, startPoint x: 725, startPoint y: 125, endPoint x: 716, endPoint y: 171, distance: 47.3
click at [716, 164] on span "enchantress dahlia" at bounding box center [696, 157] width 72 height 12
type input "**********"
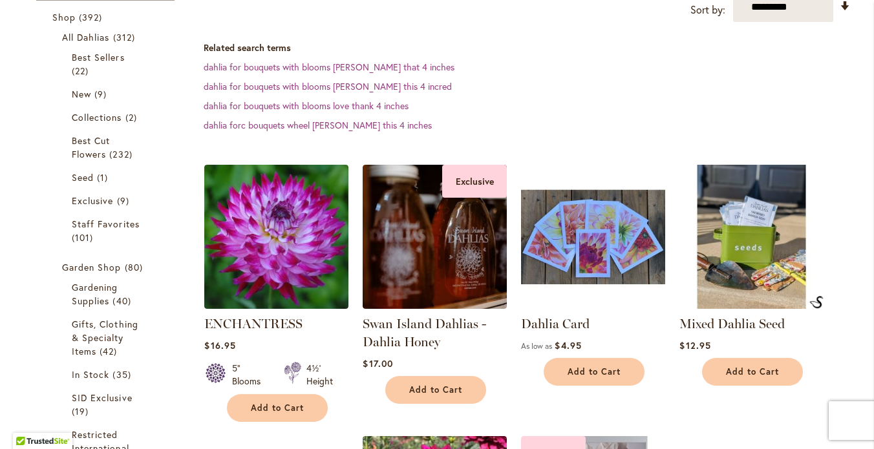
scroll to position [241, 0]
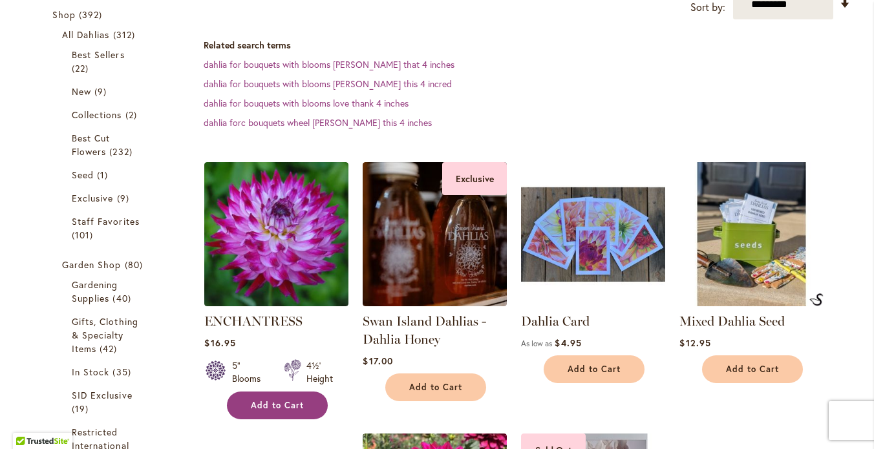
click at [270, 413] on button "Add to Cart" at bounding box center [277, 406] width 101 height 28
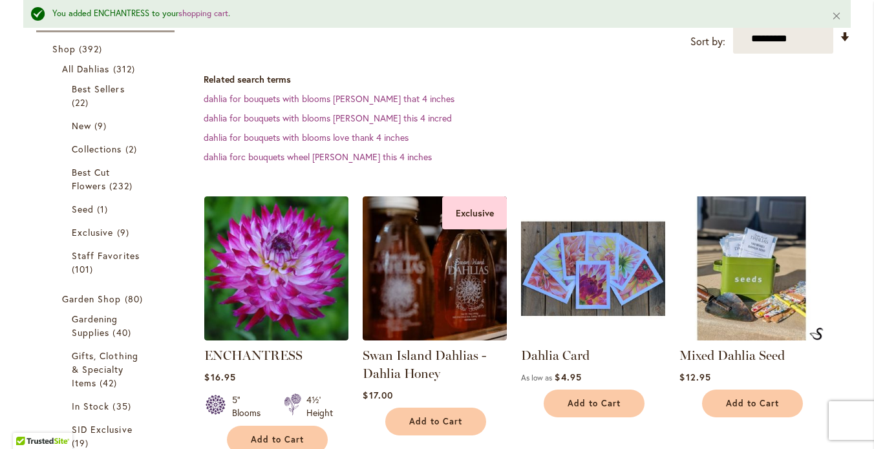
scroll to position [0, 0]
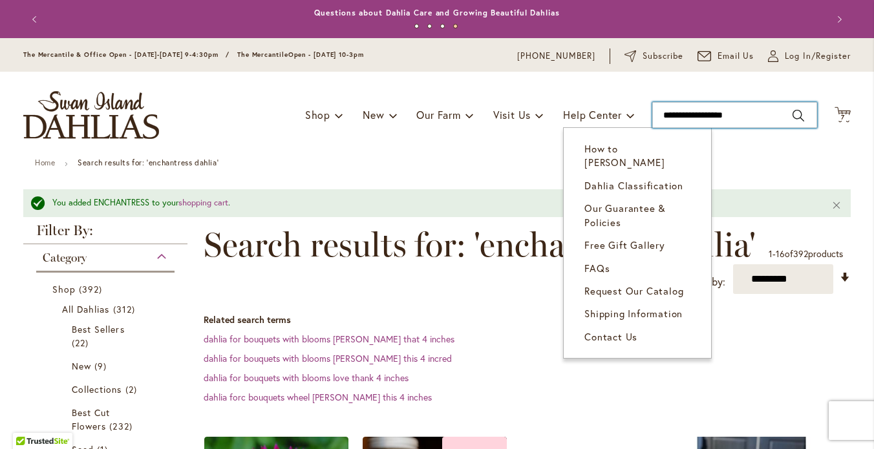
drag, startPoint x: 751, startPoint y: 128, endPoint x: 621, endPoint y: 139, distance: 130.4
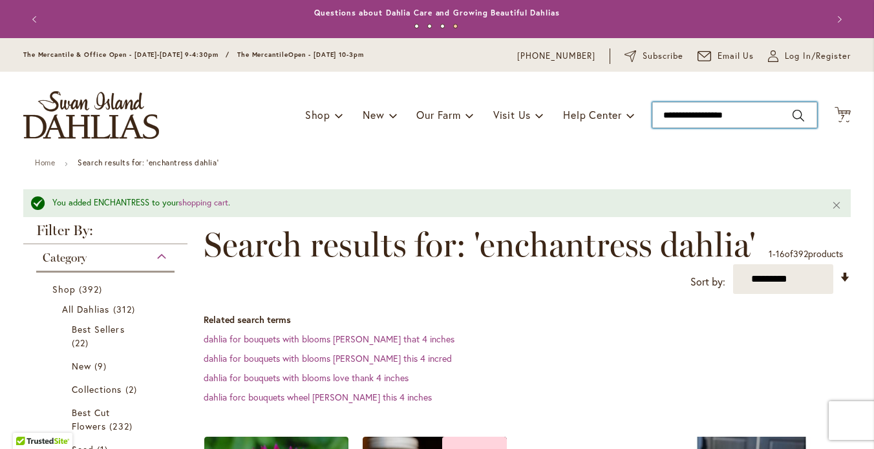
drag, startPoint x: 752, startPoint y: 126, endPoint x: 650, endPoint y: 124, distance: 102.2
click at [652, 124] on input "**********" at bounding box center [734, 115] width 165 height 26
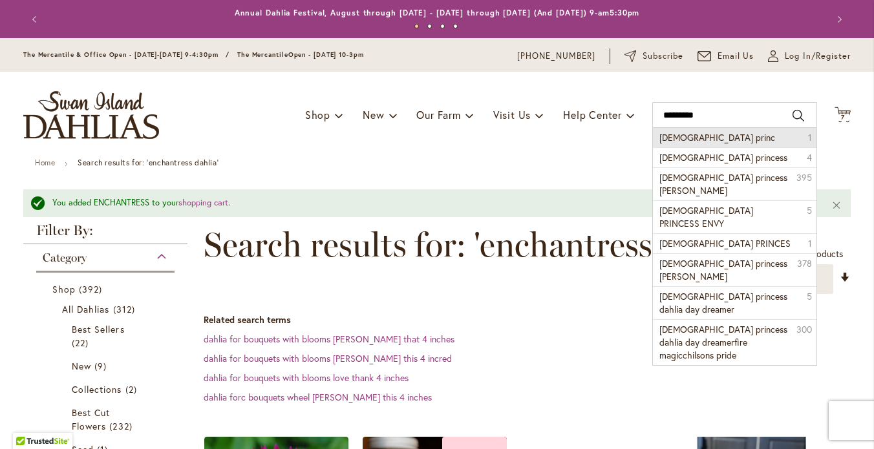
click at [671, 144] on span "gay princ" at bounding box center [718, 137] width 116 height 12
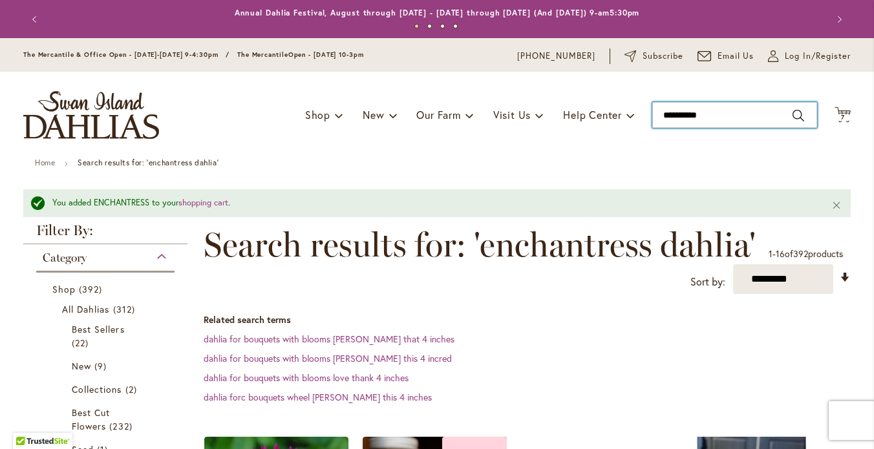
type input "*********"
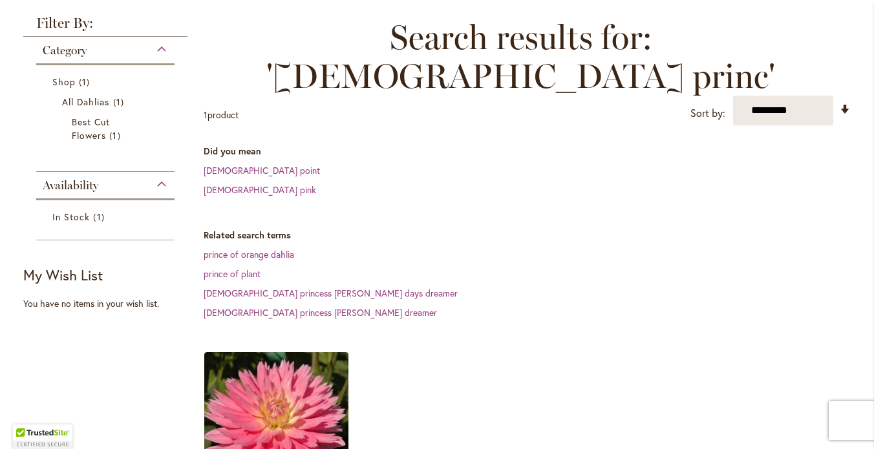
scroll to position [275, 0]
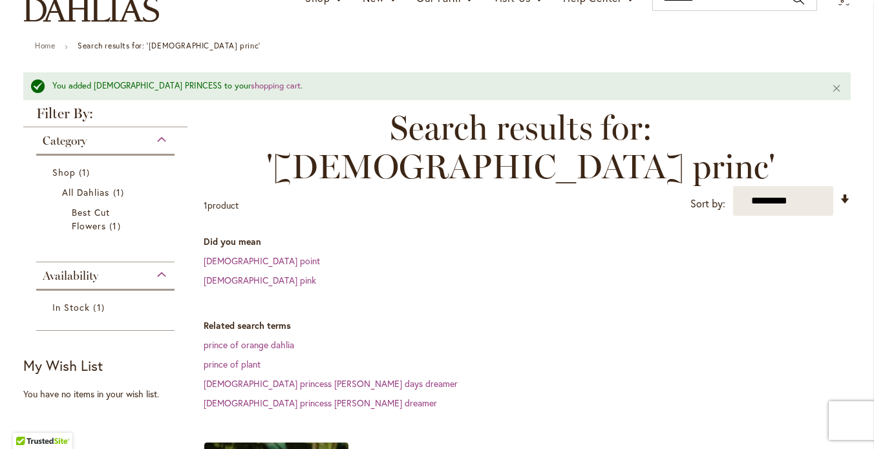
scroll to position [0, 0]
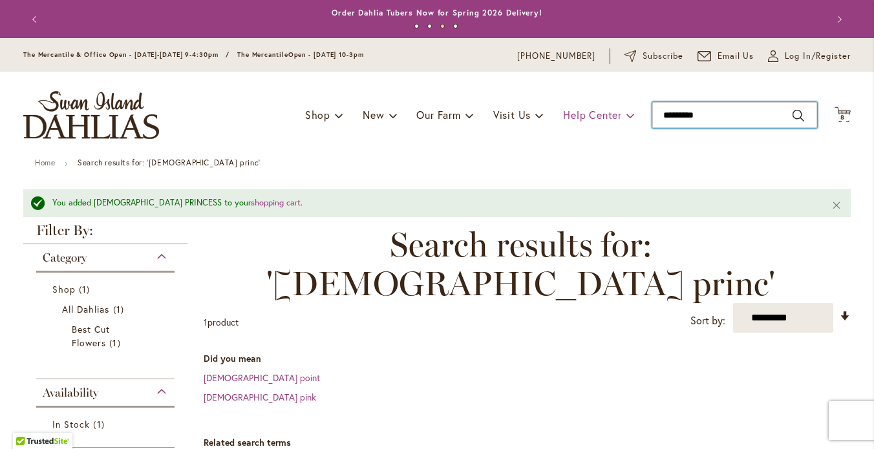
drag, startPoint x: 710, startPoint y: 126, endPoint x: 628, endPoint y: 131, distance: 82.2
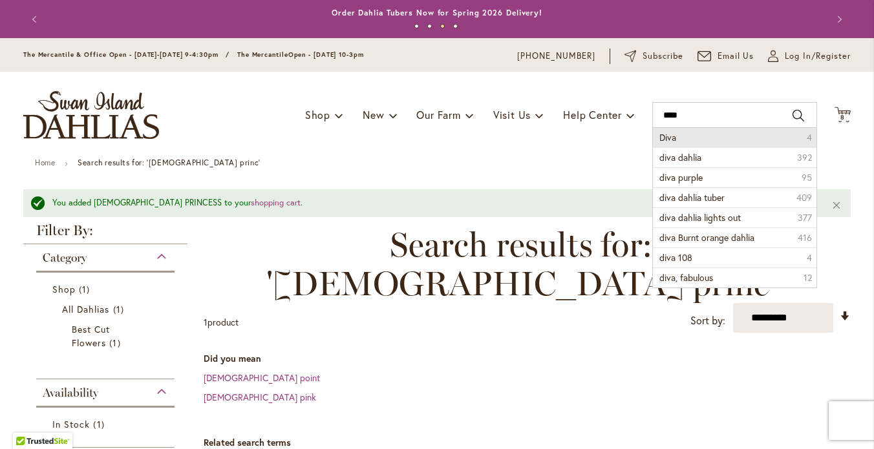
click at [699, 147] on li "Diva 4" at bounding box center [735, 137] width 164 height 19
type input "****"
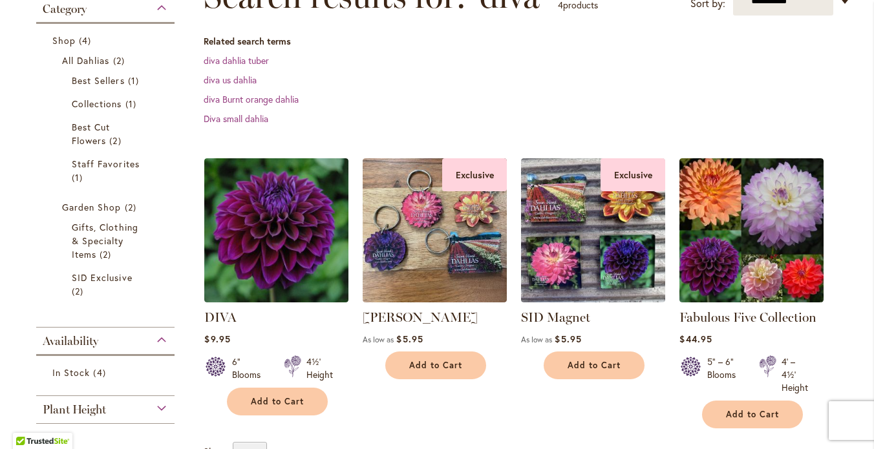
scroll to position [216, 0]
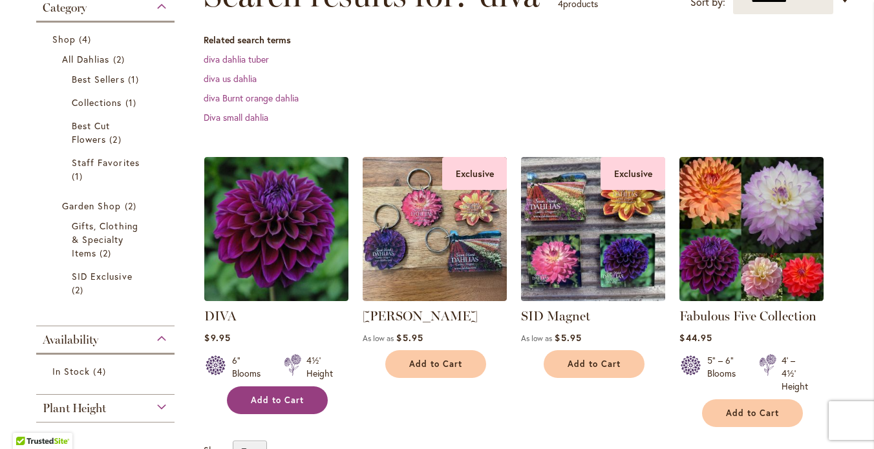
click at [263, 406] on span "Add to Cart" at bounding box center [277, 400] width 53 height 11
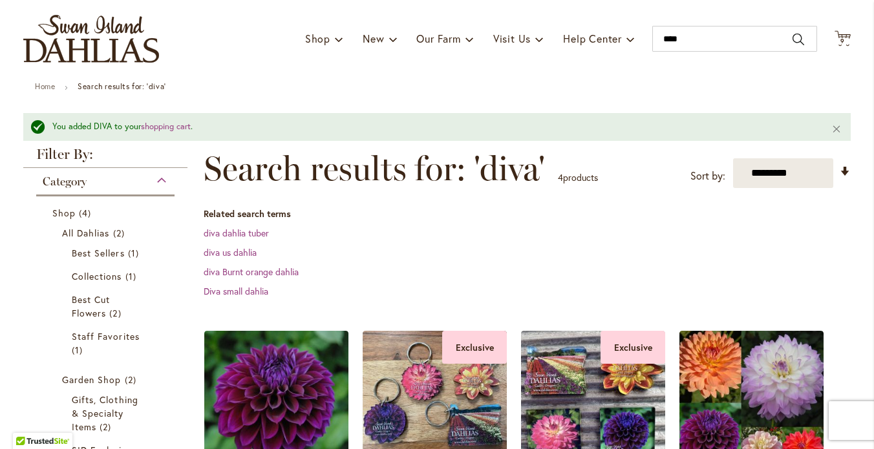
scroll to position [78, 0]
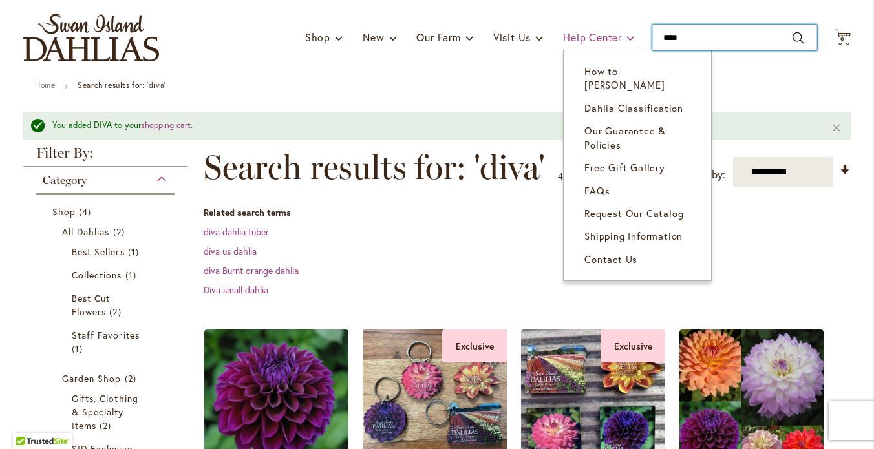
drag, startPoint x: 692, startPoint y: 47, endPoint x: 603, endPoint y: 49, distance: 88.6
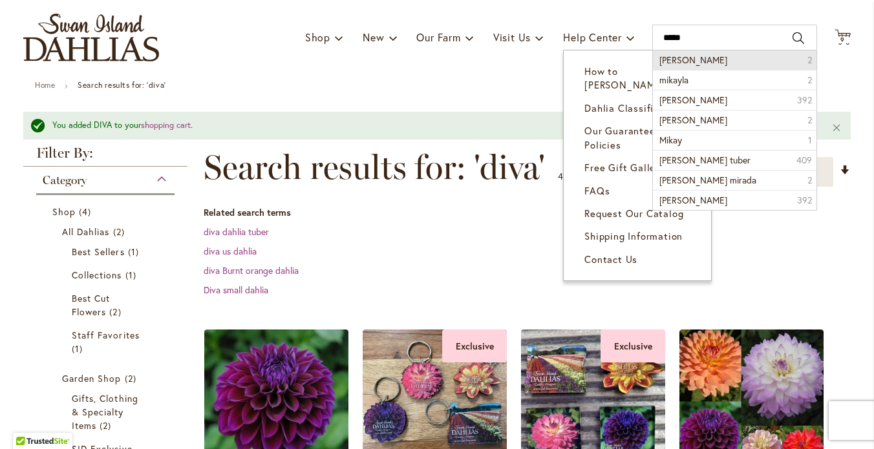
drag, startPoint x: 604, startPoint y: 49, endPoint x: 707, endPoint y: 73, distance: 106.2
click at [707, 66] on span "[PERSON_NAME]" at bounding box center [694, 60] width 68 height 12
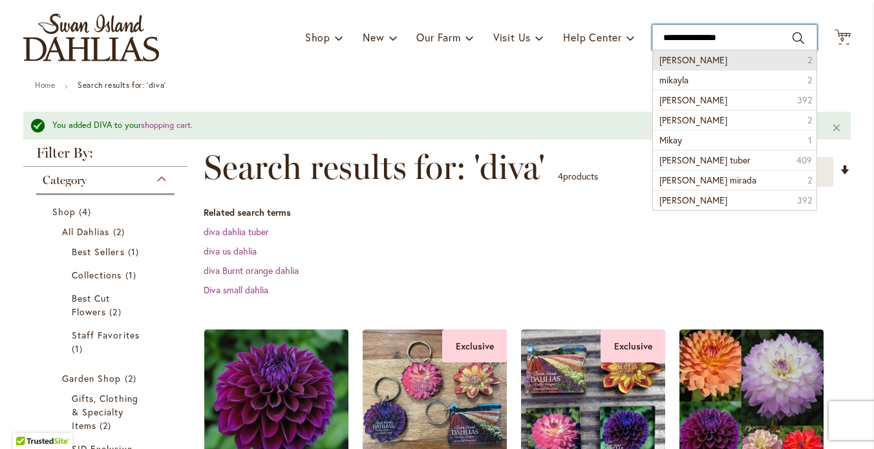
type input "**********"
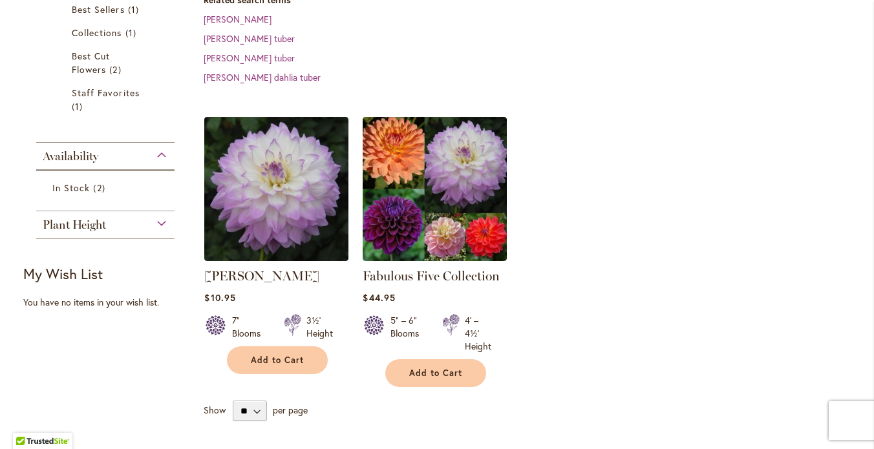
scroll to position [352, 0]
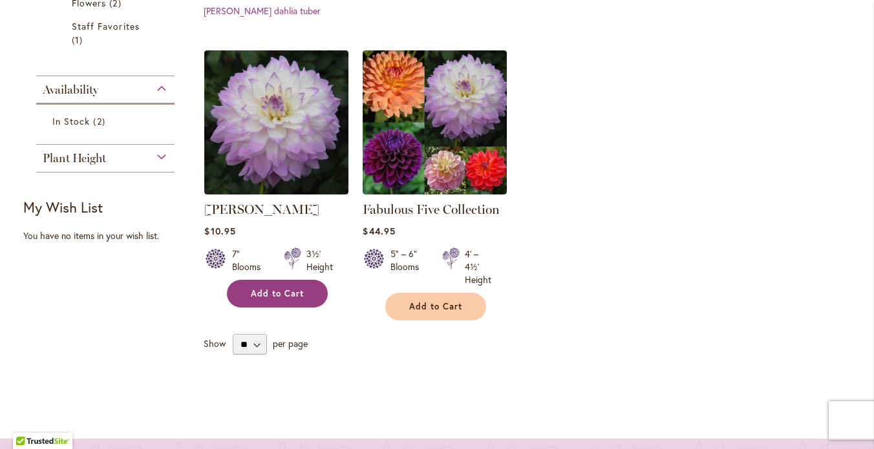
click at [260, 299] on span "Add to Cart" at bounding box center [277, 293] width 53 height 11
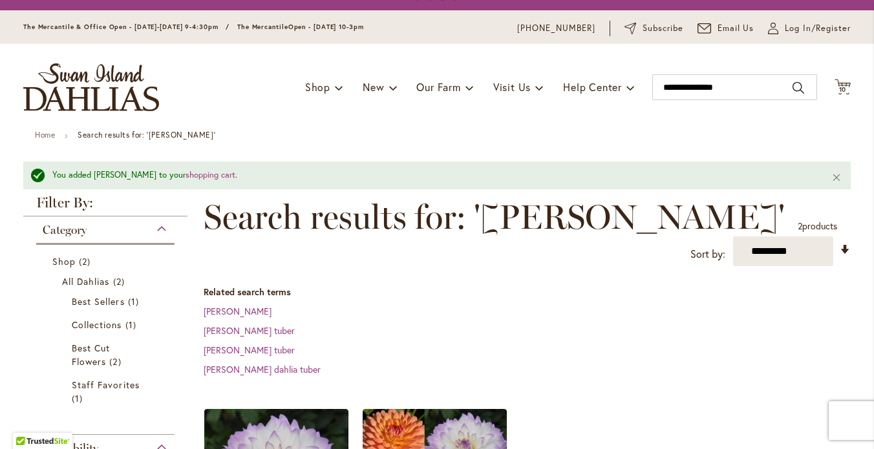
scroll to position [0, 0]
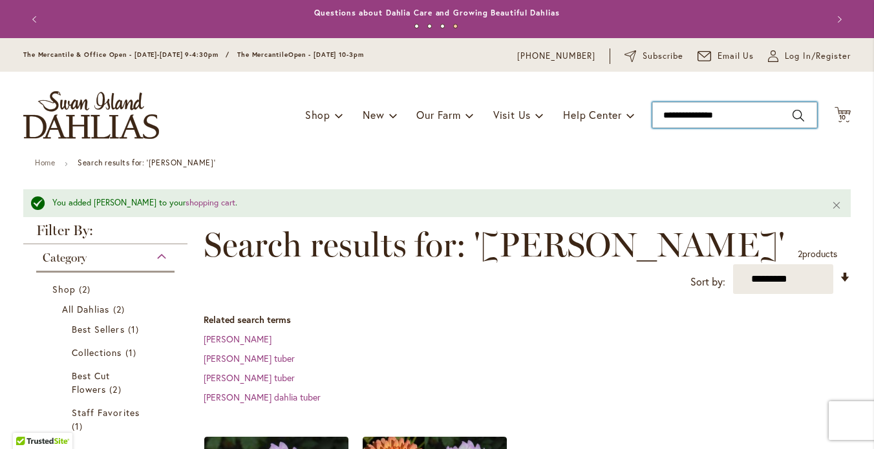
drag, startPoint x: 737, startPoint y: 124, endPoint x: 641, endPoint y: 121, distance: 96.4
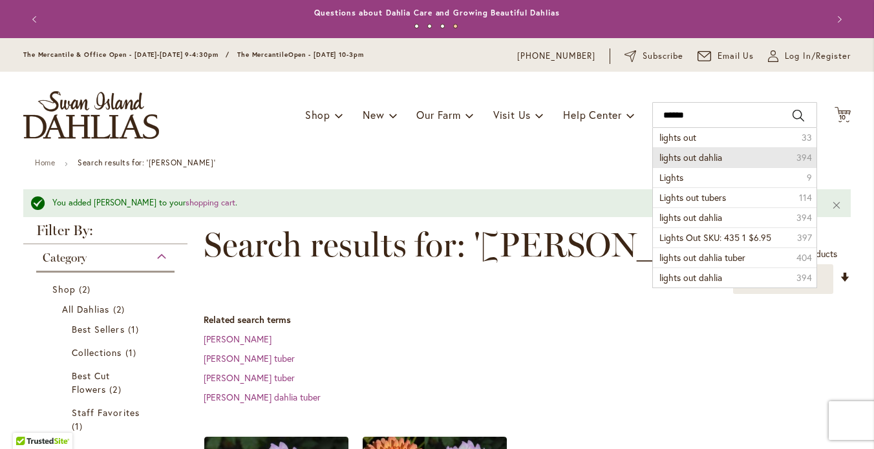
click at [686, 164] on span "lights out dahlia" at bounding box center [691, 157] width 63 height 12
type input "**********"
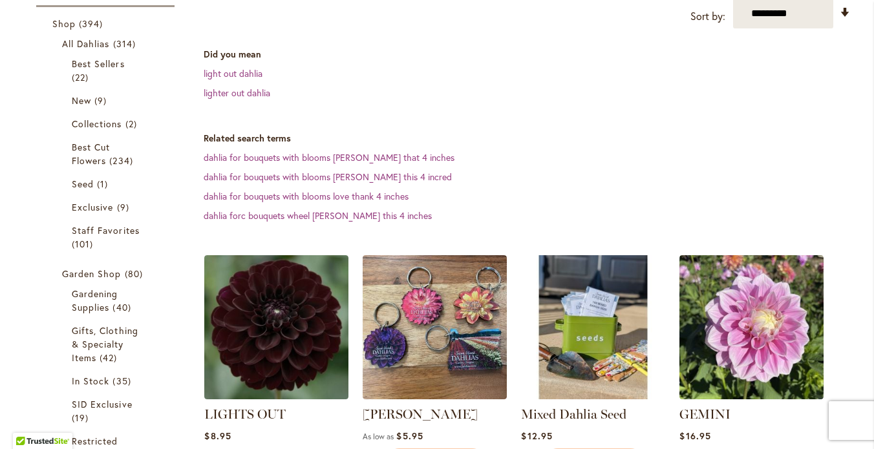
scroll to position [365, 0]
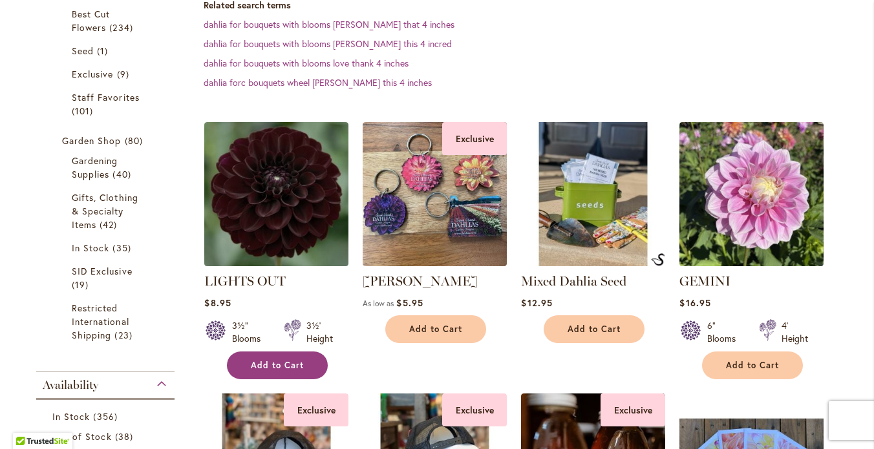
click at [254, 371] on span "Add to Cart" at bounding box center [277, 365] width 53 height 11
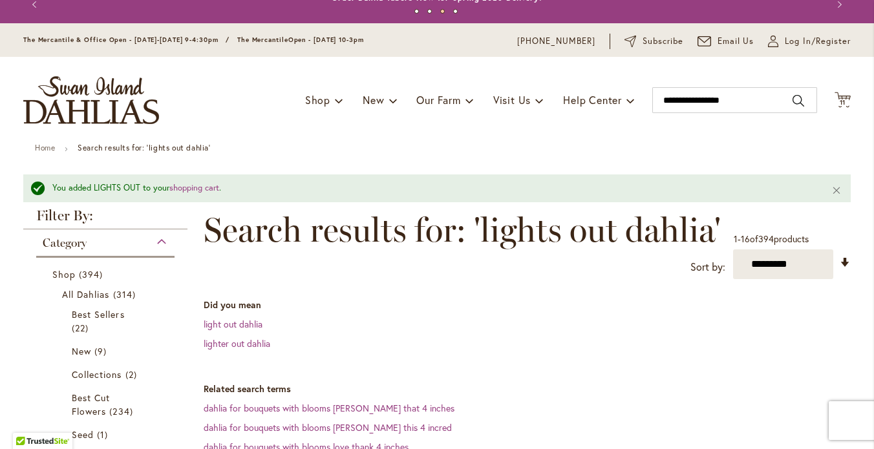
scroll to position [0, 0]
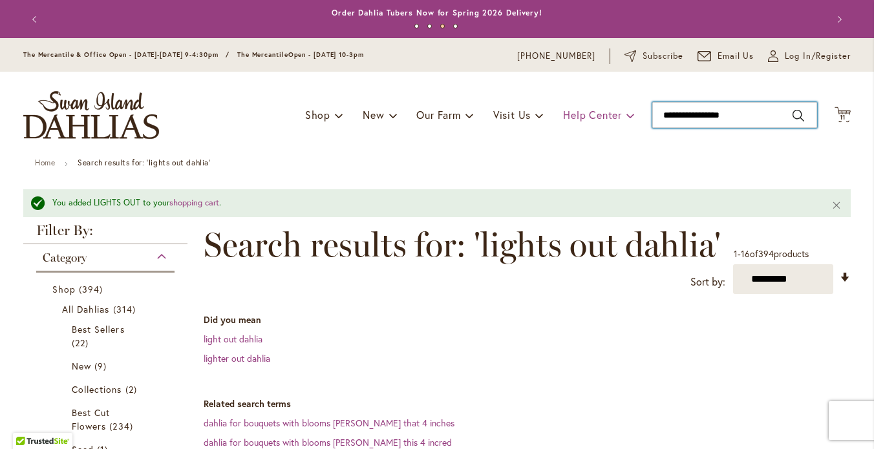
drag, startPoint x: 742, startPoint y: 123, endPoint x: 630, endPoint y: 122, distance: 111.9
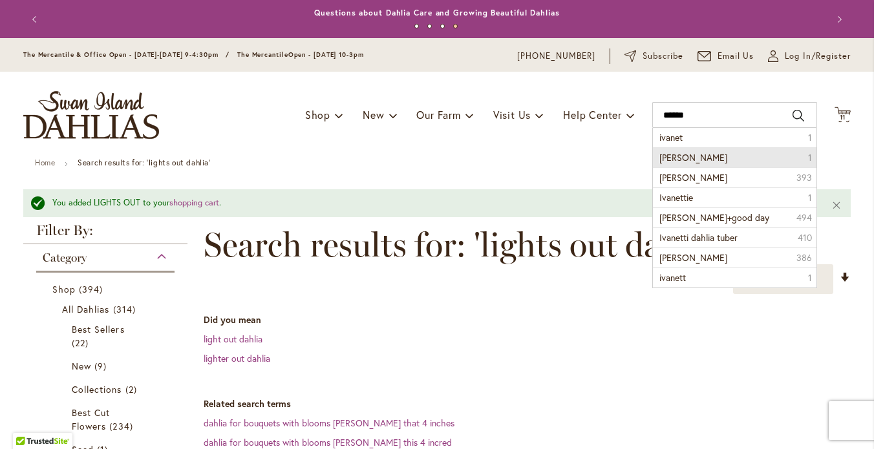
click at [682, 164] on span "ivanetti" at bounding box center [694, 157] width 68 height 12
type input "********"
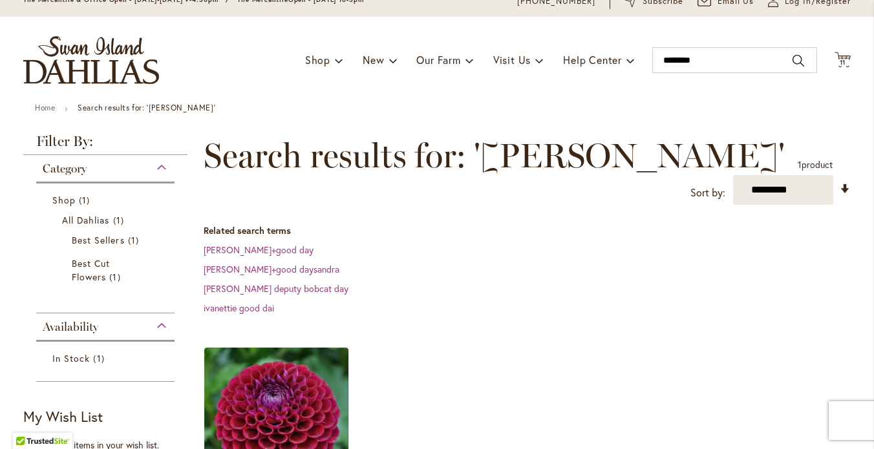
scroll to position [116, 0]
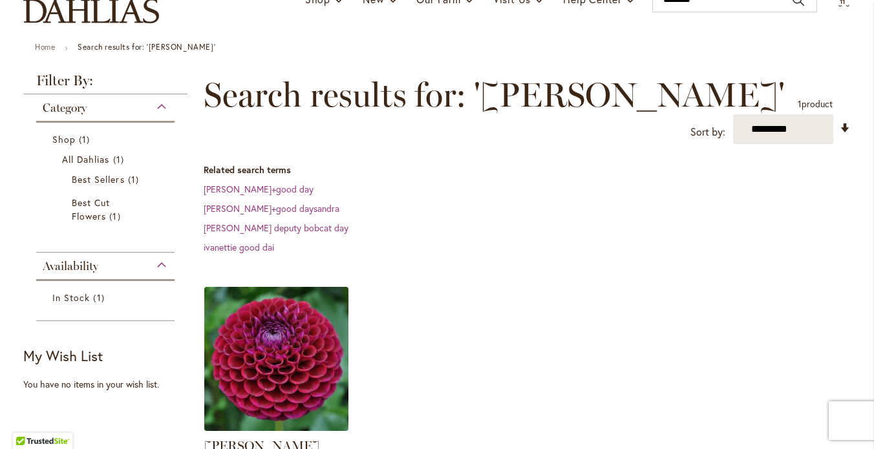
click at [276, 336] on img at bounding box center [276, 358] width 151 height 151
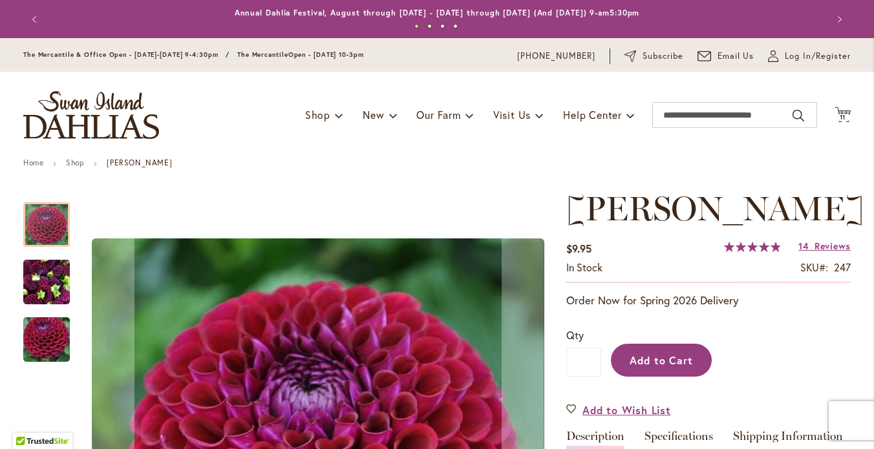
click at [668, 367] on span "Add to Cart" at bounding box center [662, 361] width 64 height 14
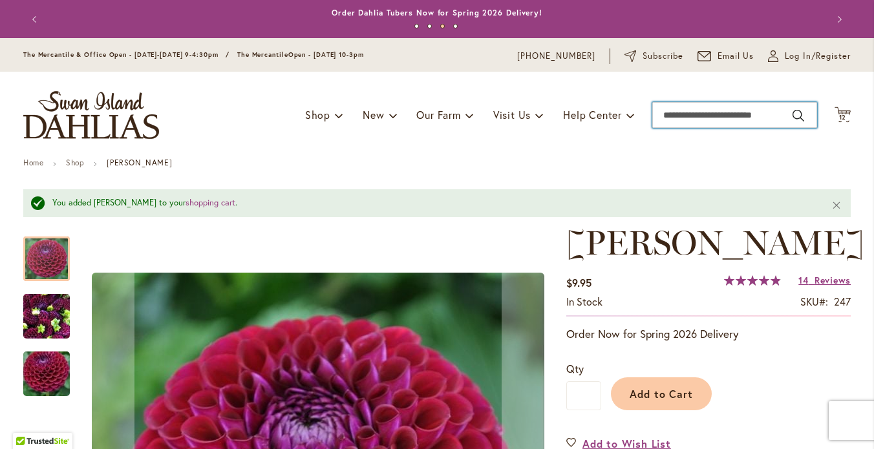
click at [764, 128] on input "Search" at bounding box center [734, 115] width 165 height 26
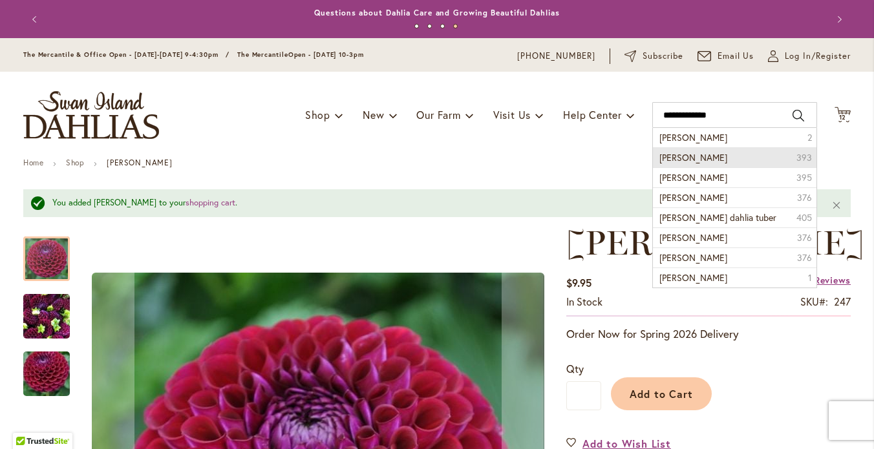
drag, startPoint x: 764, startPoint y: 128, endPoint x: 720, endPoint y: 171, distance: 61.3
click at [720, 164] on span "[PERSON_NAME]" at bounding box center [694, 157] width 68 height 12
type input "**********"
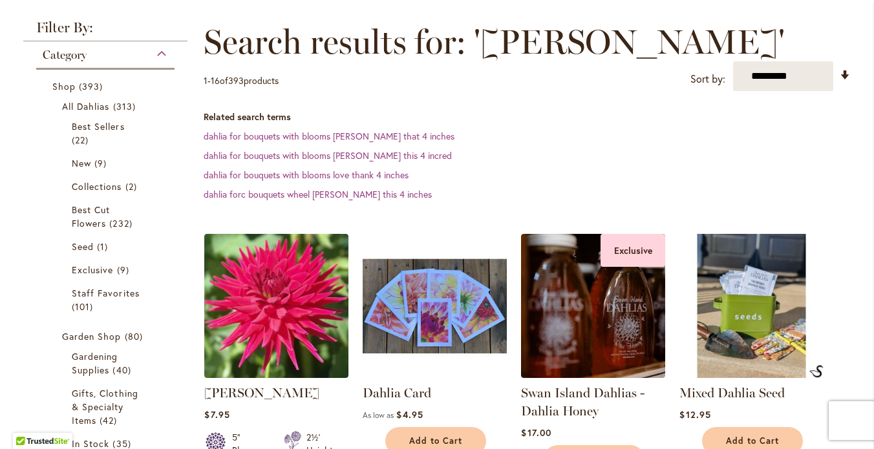
scroll to position [306, 0]
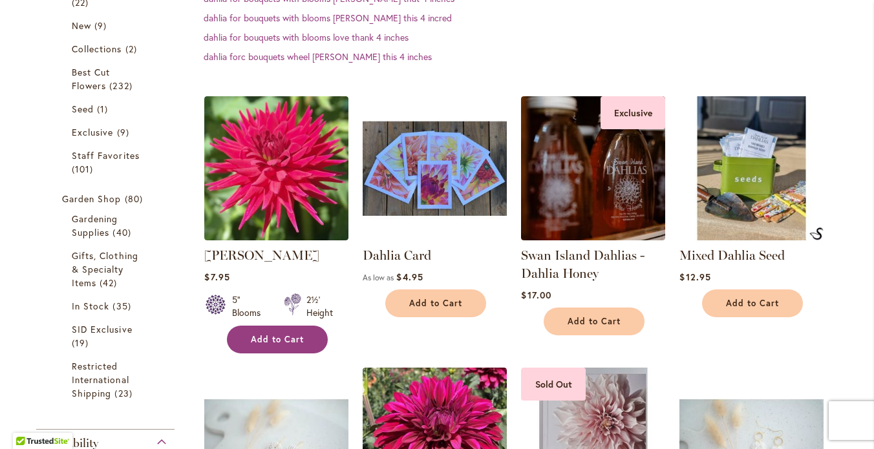
click at [274, 345] on span "Add to Cart" at bounding box center [277, 339] width 53 height 11
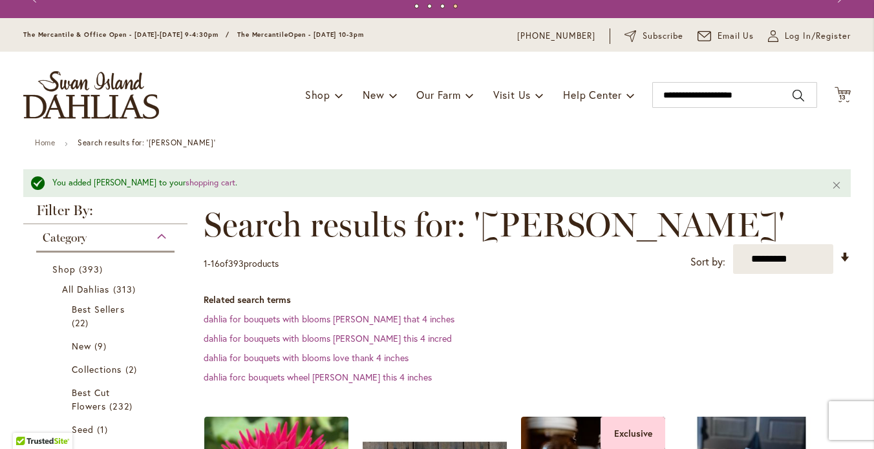
scroll to position [23, 0]
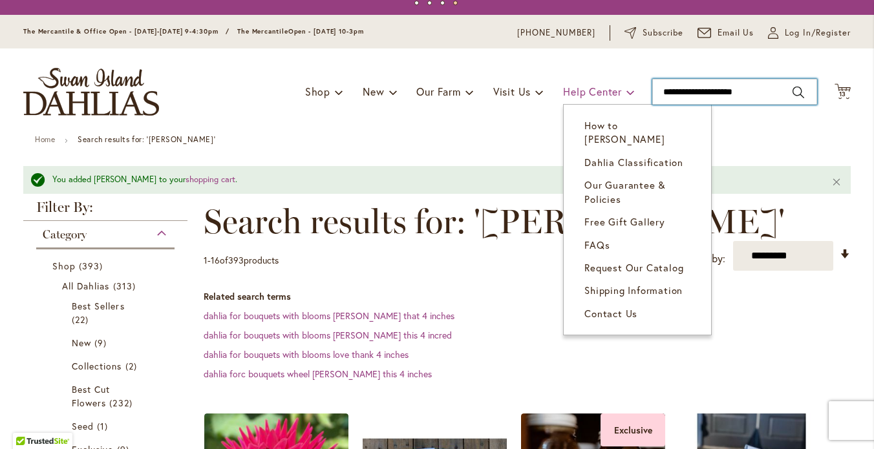
drag, startPoint x: 769, startPoint y: 103, endPoint x: 626, endPoint y: 107, distance: 142.9
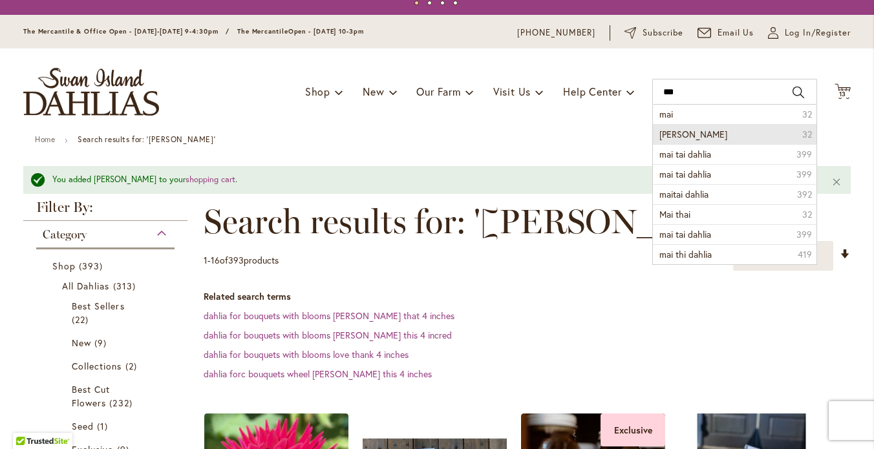
click at [662, 140] on span "mai tai" at bounding box center [694, 134] width 68 height 12
type input "*******"
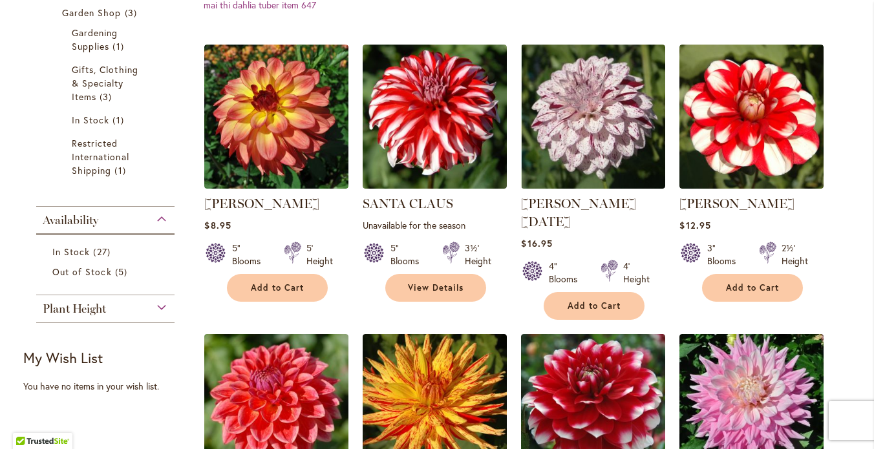
scroll to position [394, 0]
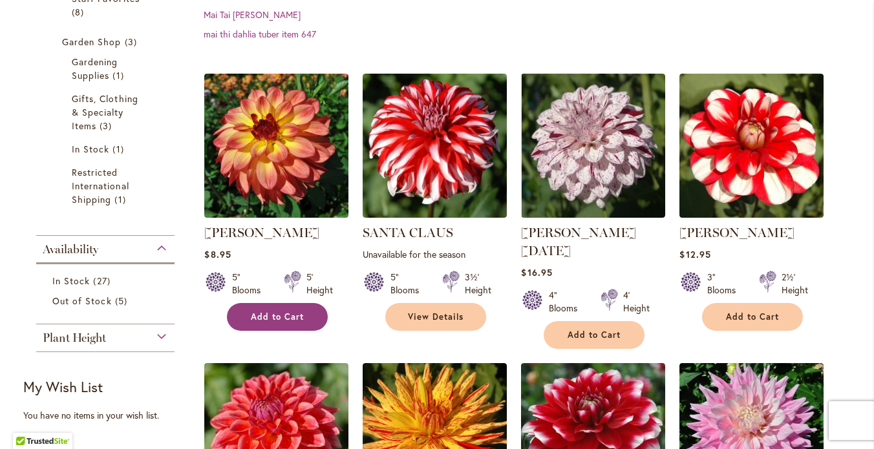
click at [288, 312] on span "Add to Cart" at bounding box center [277, 317] width 53 height 11
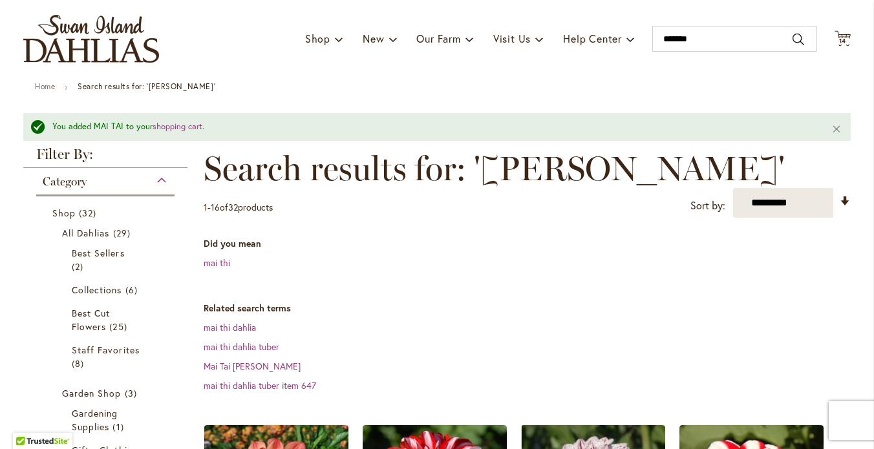
scroll to position [50, 0]
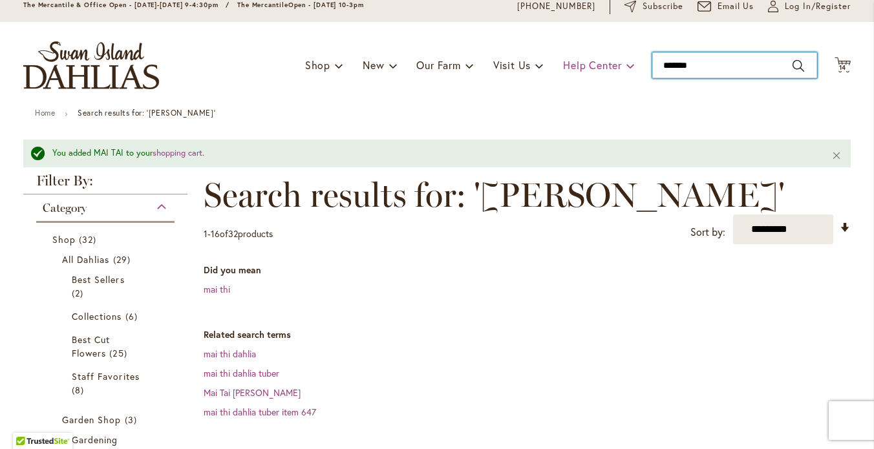
drag, startPoint x: 705, startPoint y: 77, endPoint x: 628, endPoint y: 79, distance: 77.6
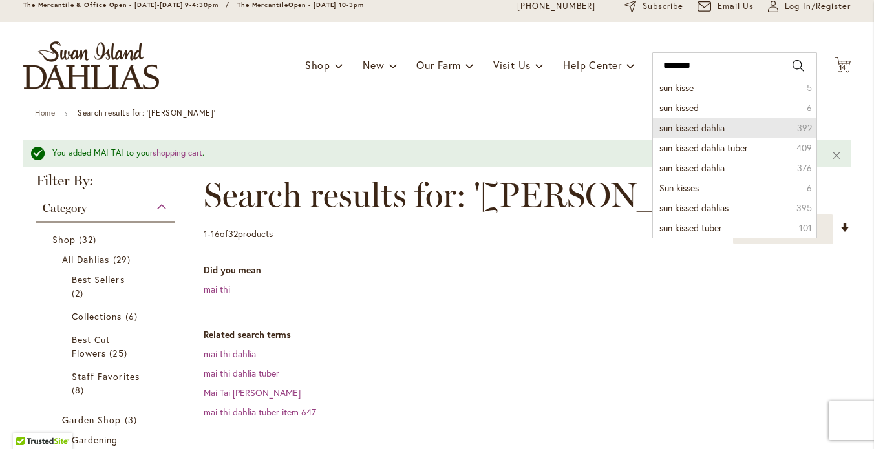
drag, startPoint x: 628, startPoint y: 79, endPoint x: 667, endPoint y: 141, distance: 73.2
click at [667, 134] on span "sun kissed dahlia" at bounding box center [692, 128] width 65 height 12
type input "**********"
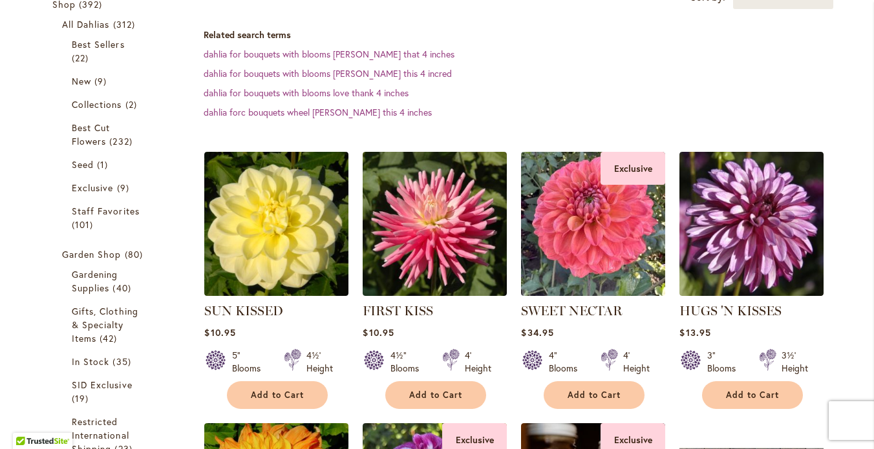
scroll to position [253, 0]
